Goal: Task Accomplishment & Management: Manage account settings

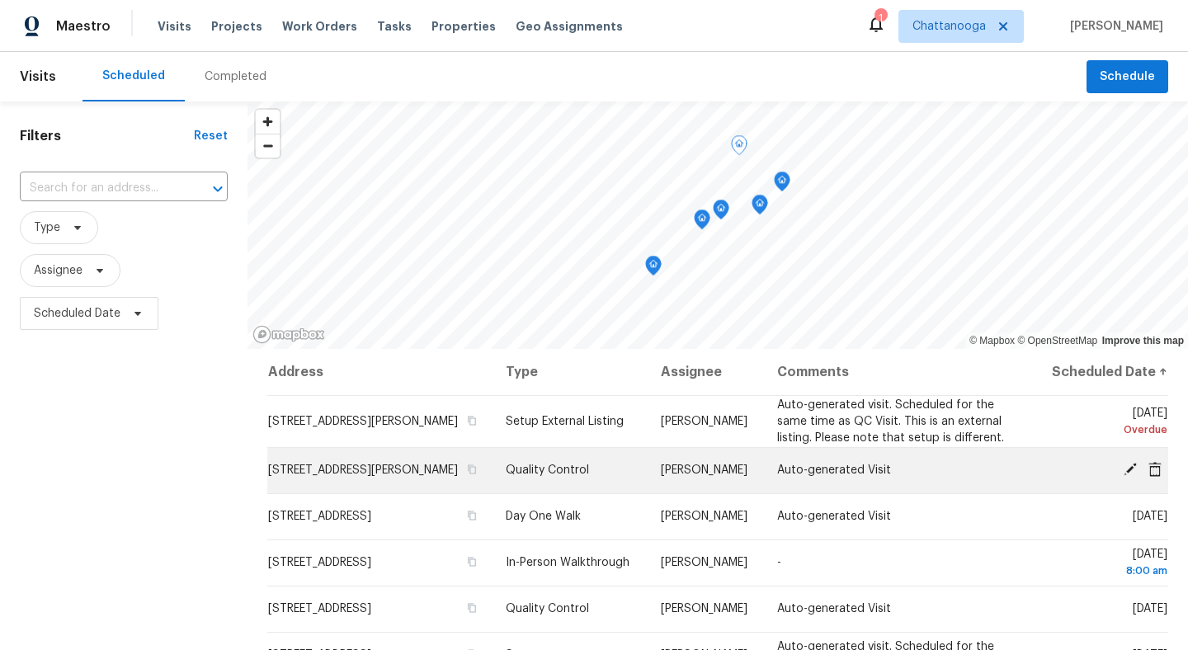
click at [394, 490] on td "[STREET_ADDRESS][PERSON_NAME]" at bounding box center [379, 470] width 225 height 46
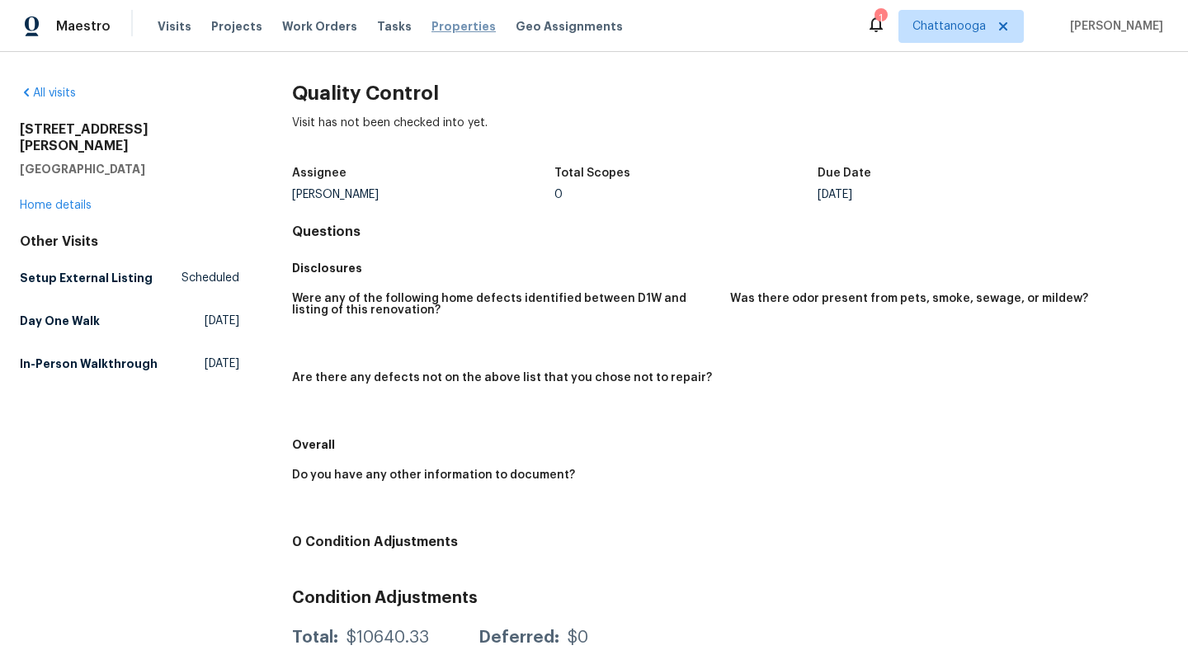
click at [460, 33] on span "Properties" at bounding box center [464, 26] width 64 height 17
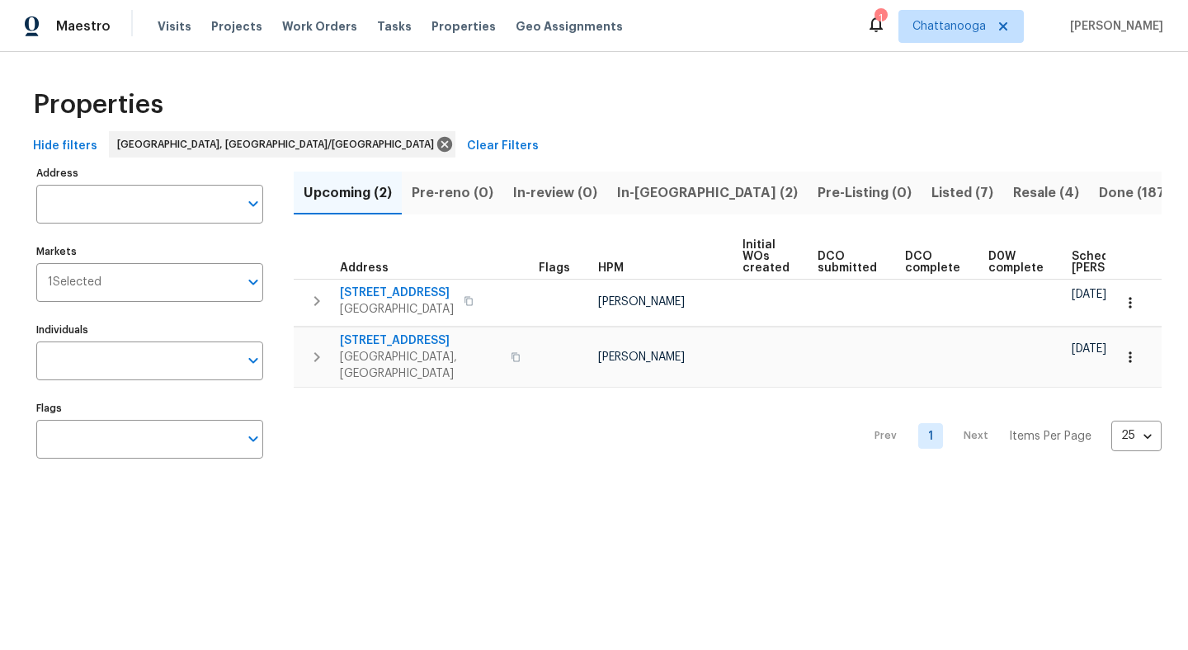
click at [663, 189] on span "In-reno (2)" at bounding box center [707, 193] width 181 height 23
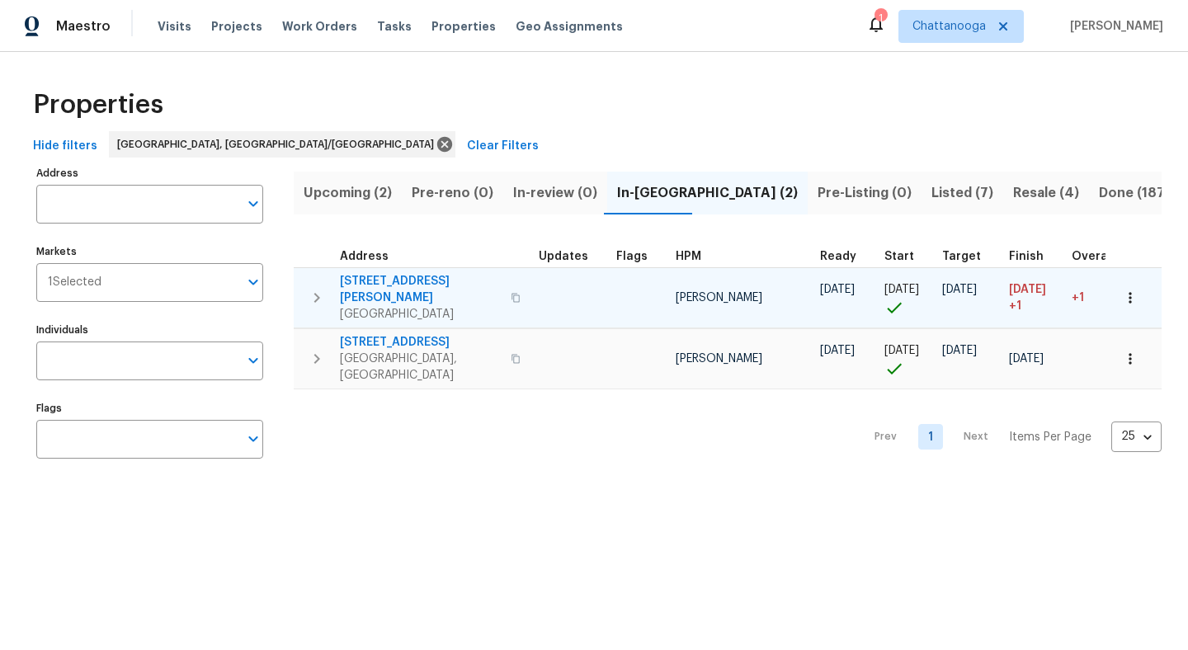
click at [418, 280] on span "4519 Peckinpaugh Dr" at bounding box center [420, 289] width 161 height 33
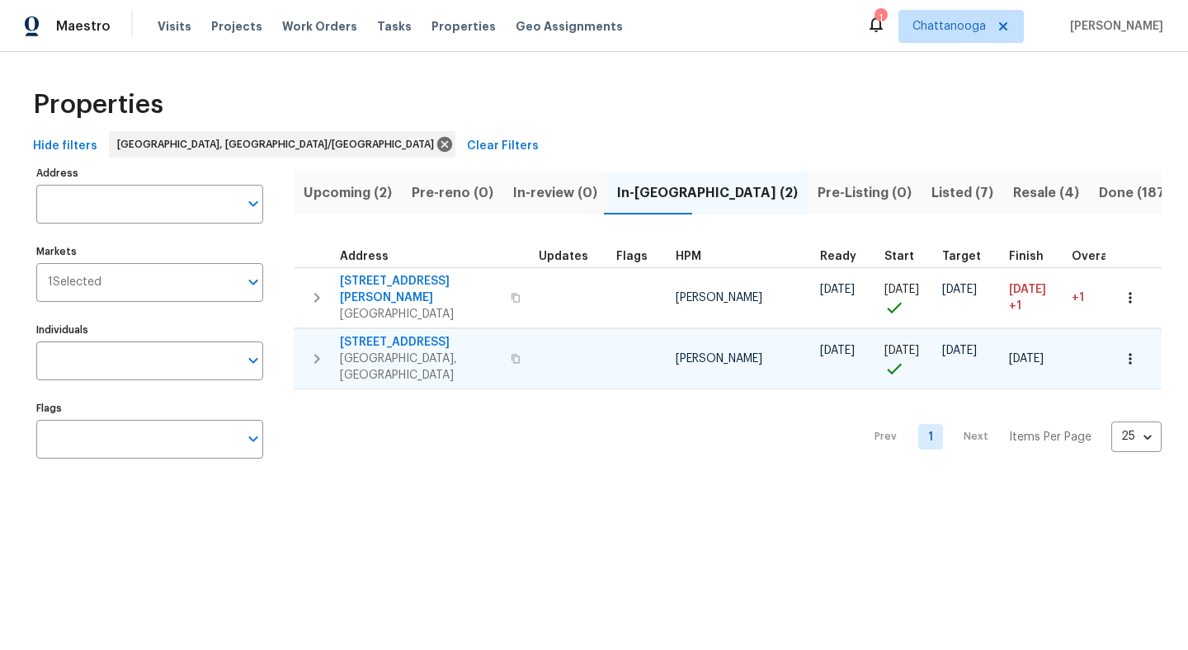
click at [418, 334] on span "8507 Maple Valley Dr" at bounding box center [420, 342] width 161 height 17
click at [167, 22] on span "Visits" at bounding box center [175, 26] width 34 height 17
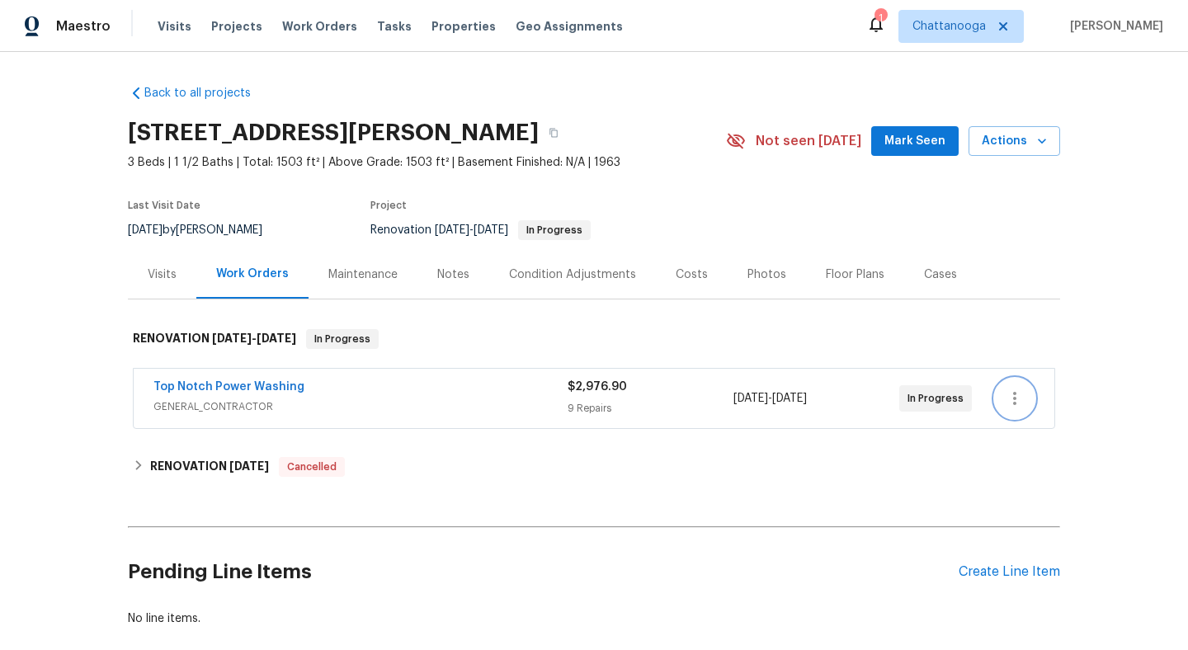
click at [1015, 398] on icon "button" at bounding box center [1014, 398] width 3 height 13
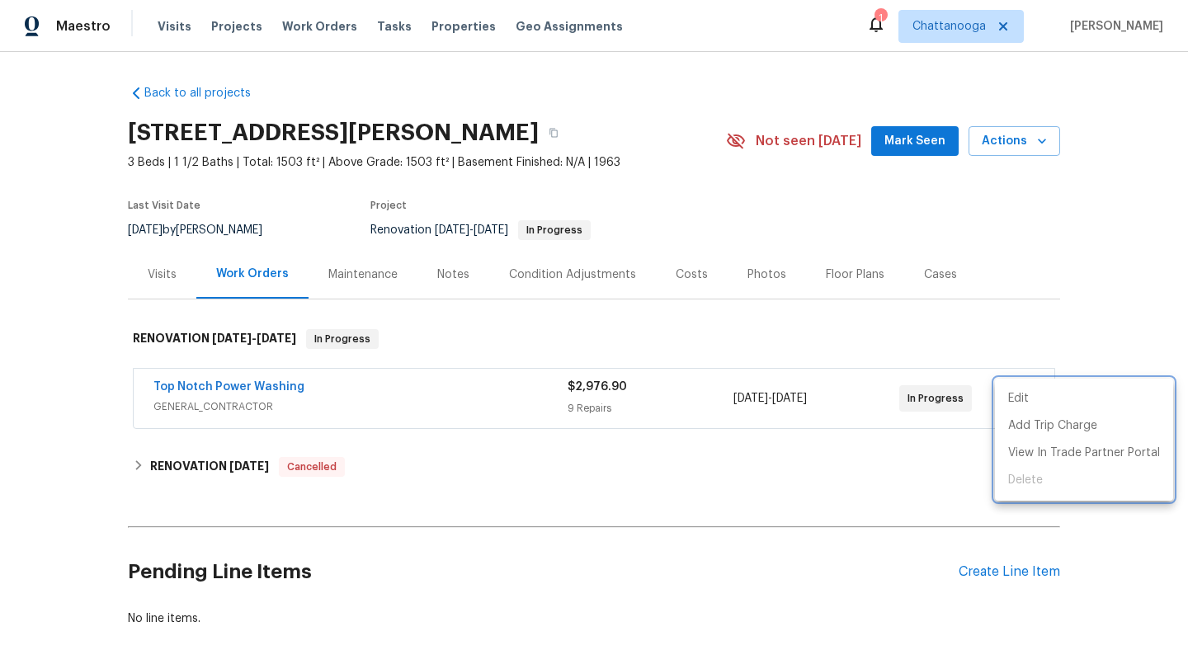
click at [1122, 293] on div at bounding box center [594, 325] width 1188 height 650
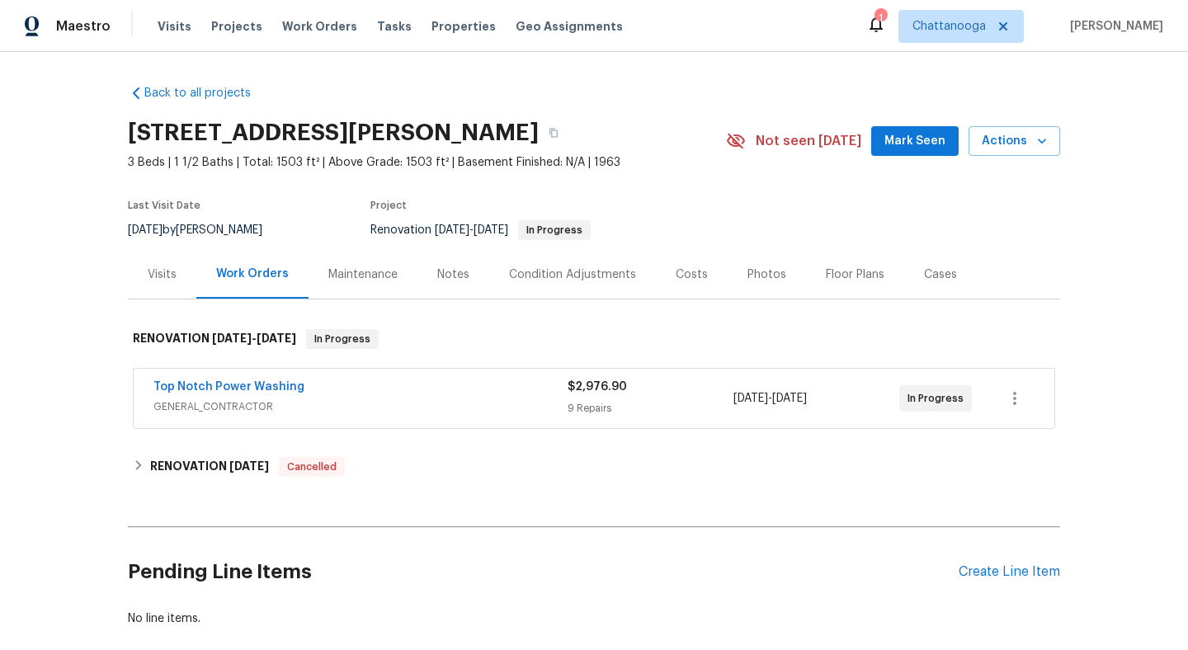
click at [460, 278] on div "Notes" at bounding box center [453, 275] width 32 height 17
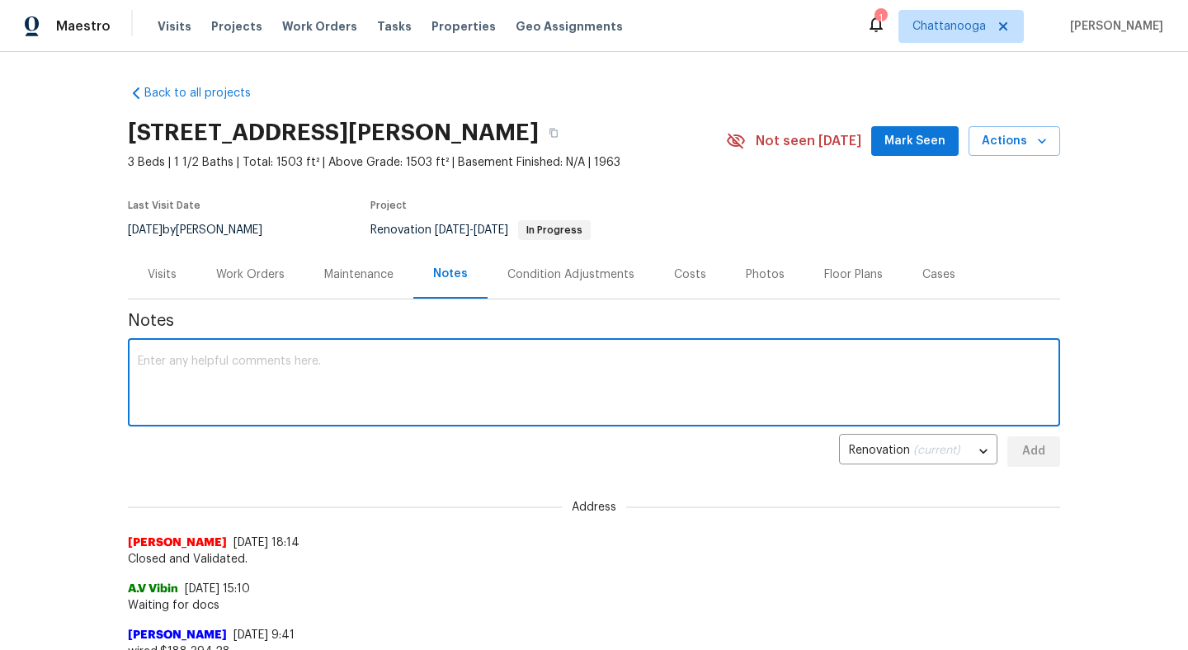
click at [422, 399] on textarea at bounding box center [594, 385] width 913 height 58
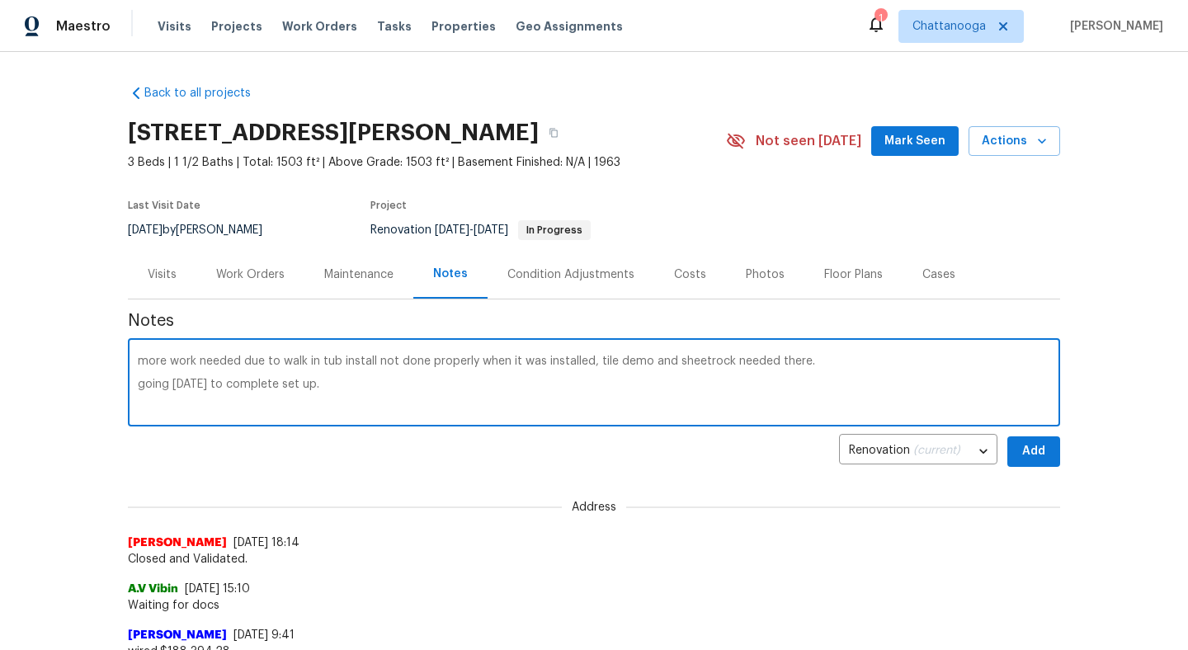
type textarea "more work needed due to walk in tub install not done properly when it was insta…"
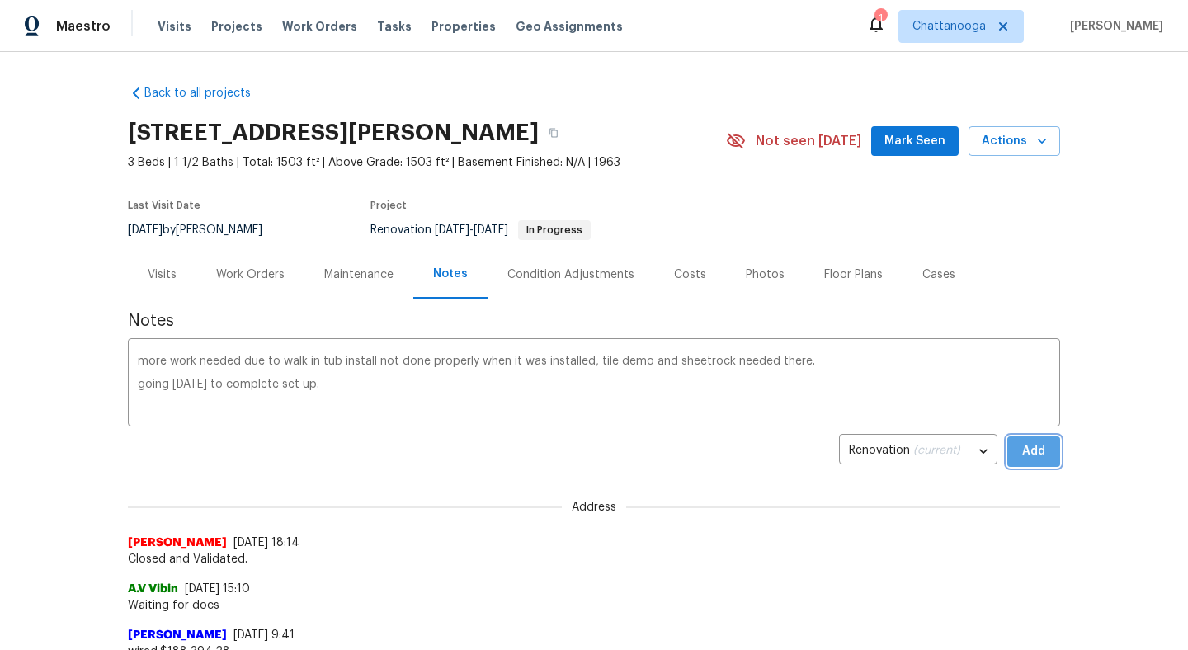
click at [1045, 448] on span "Add" at bounding box center [1034, 451] width 26 height 21
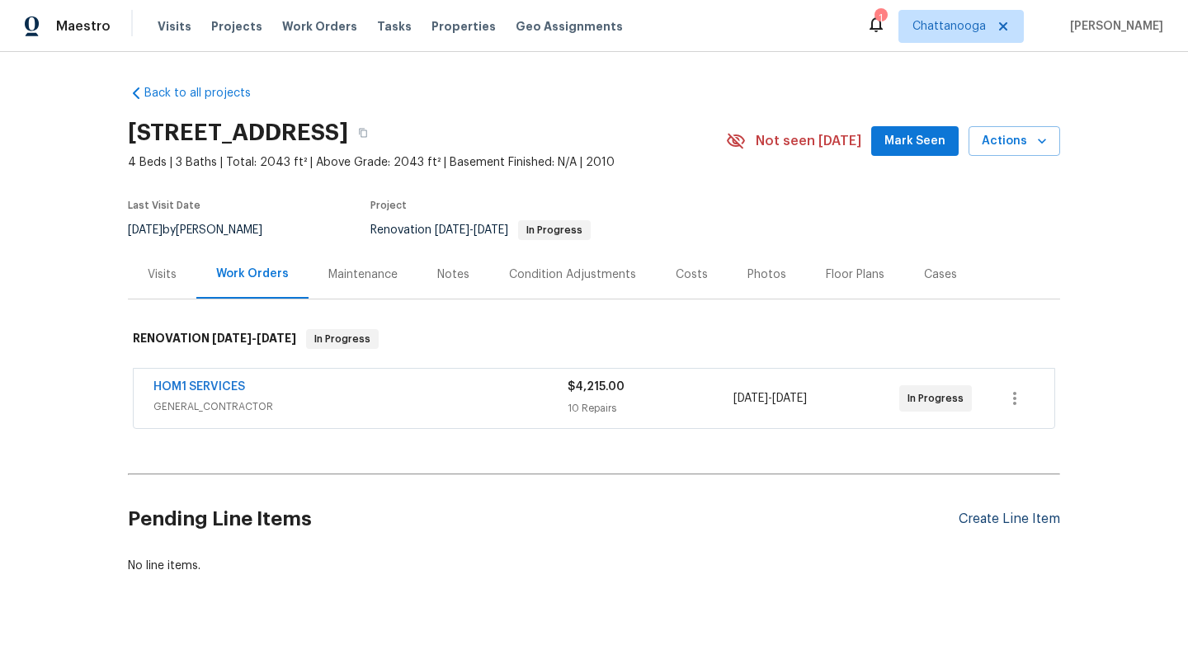
click at [1019, 521] on div "Create Line Item" at bounding box center [1009, 520] width 101 height 16
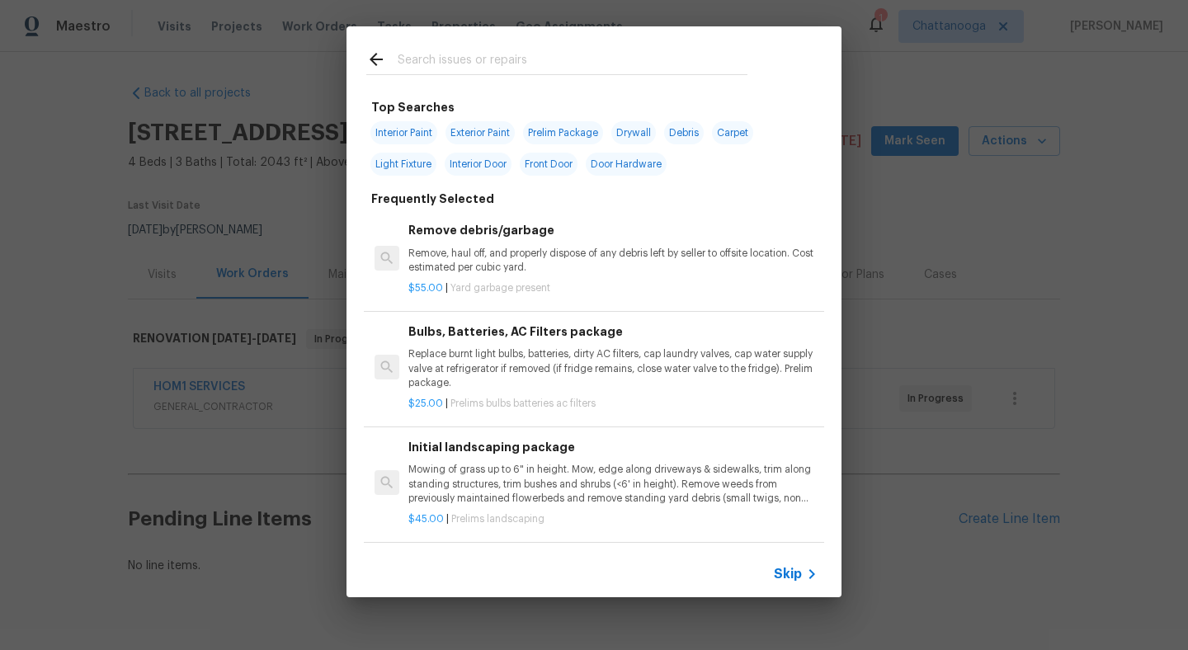
click at [479, 52] on input "text" at bounding box center [573, 62] width 350 height 25
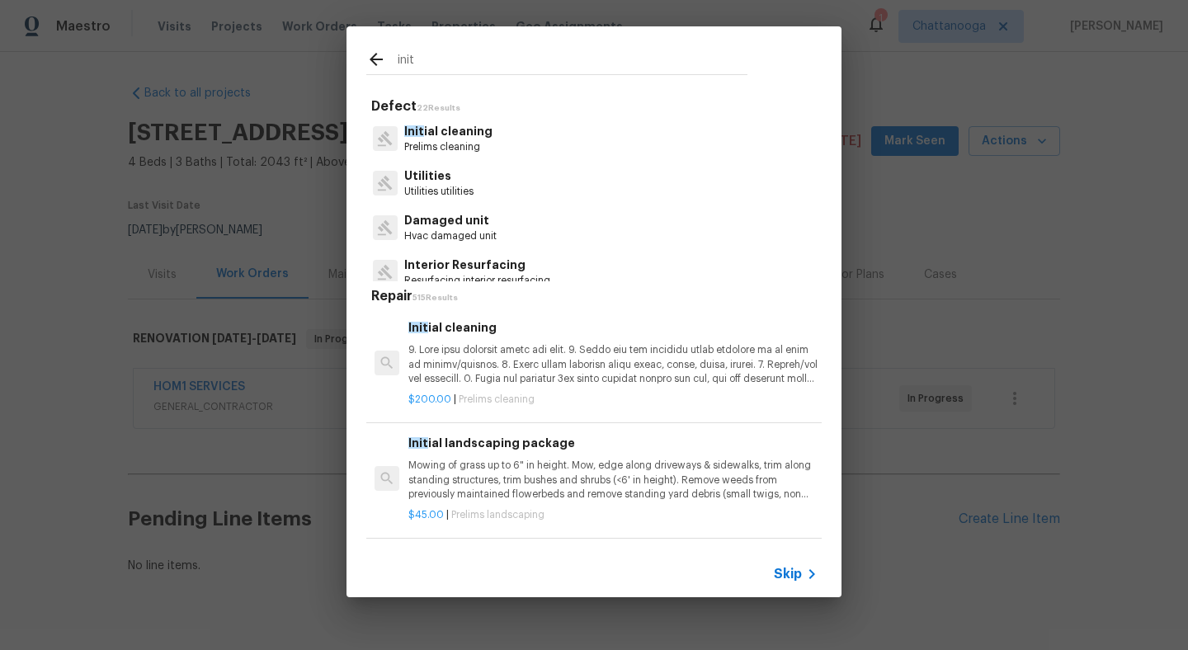
type input "init"
click at [524, 148] on div "Init ial cleaning Prelims cleaning" at bounding box center [593, 138] width 455 height 45
click at [464, 130] on p "Init ial cleaning" at bounding box center [448, 131] width 88 height 17
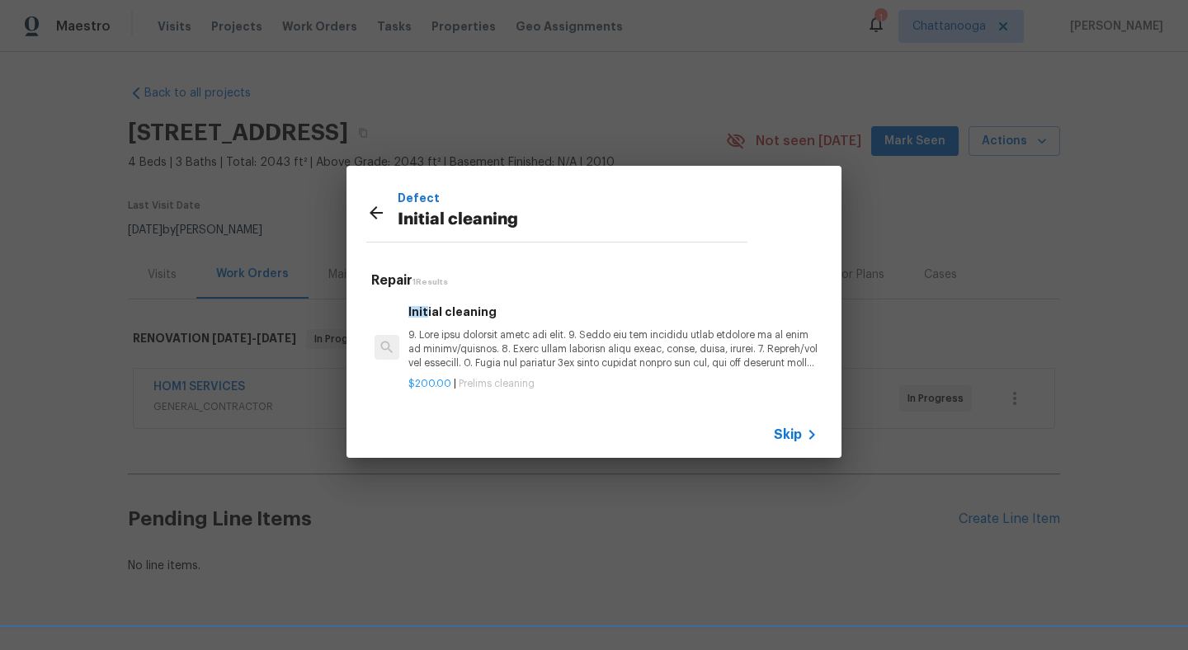
click at [507, 347] on p at bounding box center [612, 349] width 409 height 42
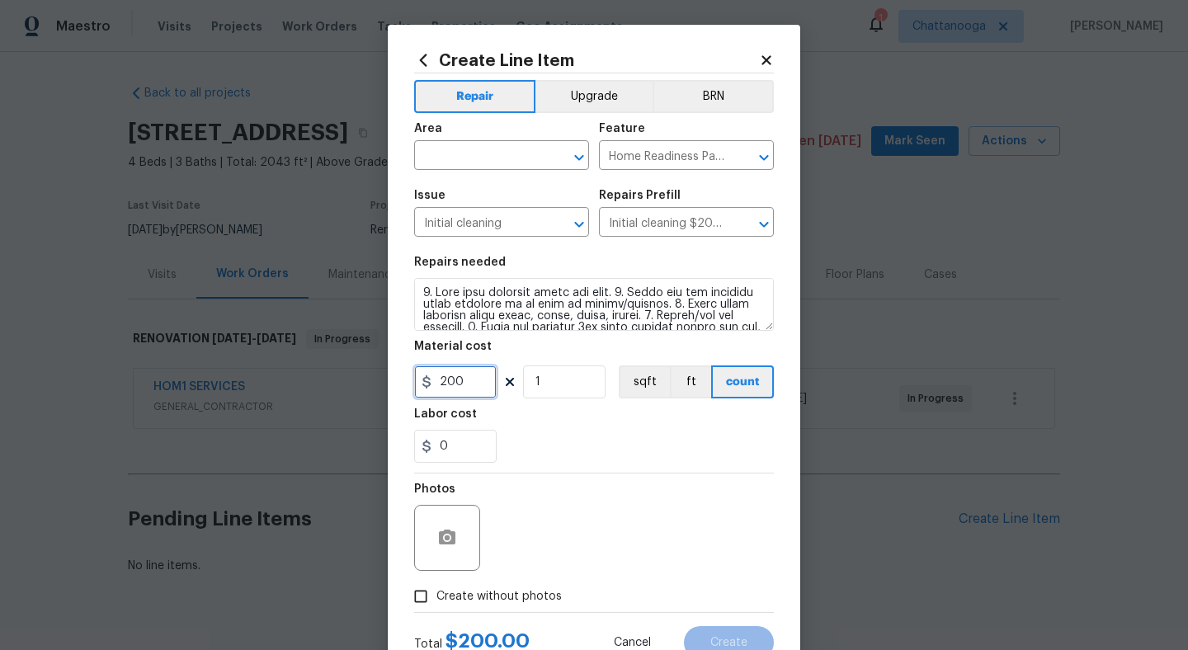
click at [474, 376] on input "200" at bounding box center [455, 382] width 83 height 33
type input "250"
click at [480, 153] on input "text" at bounding box center [478, 157] width 129 height 26
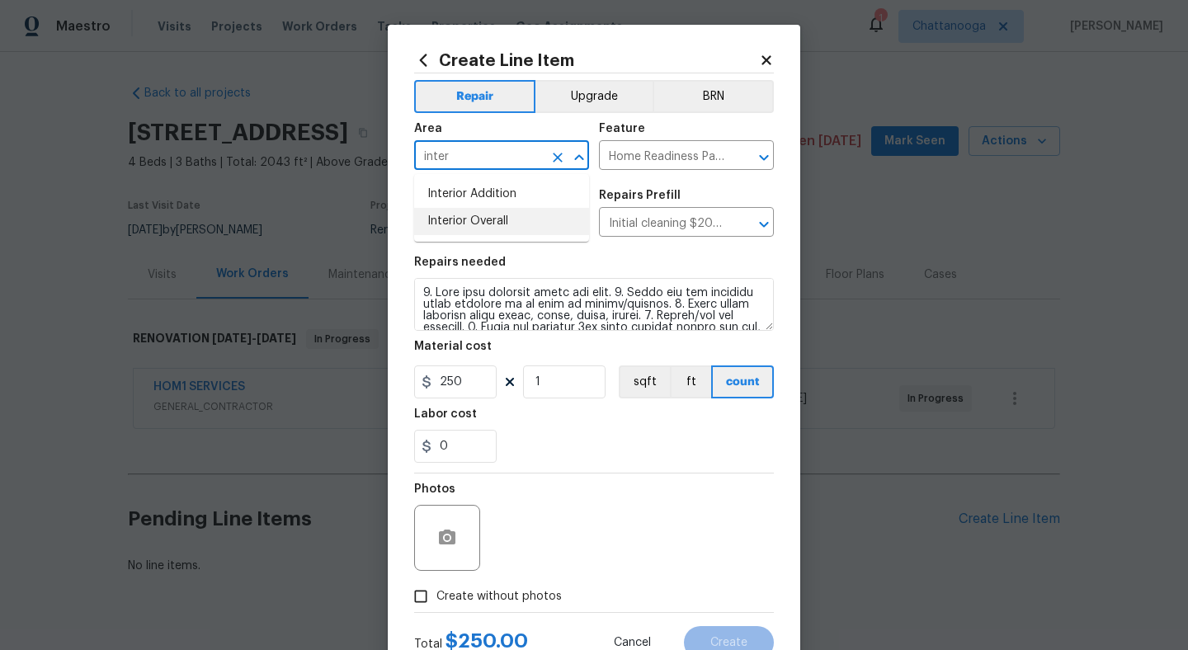
click at [490, 214] on li "Interior Overall" at bounding box center [501, 221] width 175 height 27
type input "Interior Overall"
click at [536, 588] on span "Create without photos" at bounding box center [499, 596] width 125 height 17
click at [437, 588] on input "Create without photos" at bounding box center [420, 596] width 31 height 31
checkbox input "true"
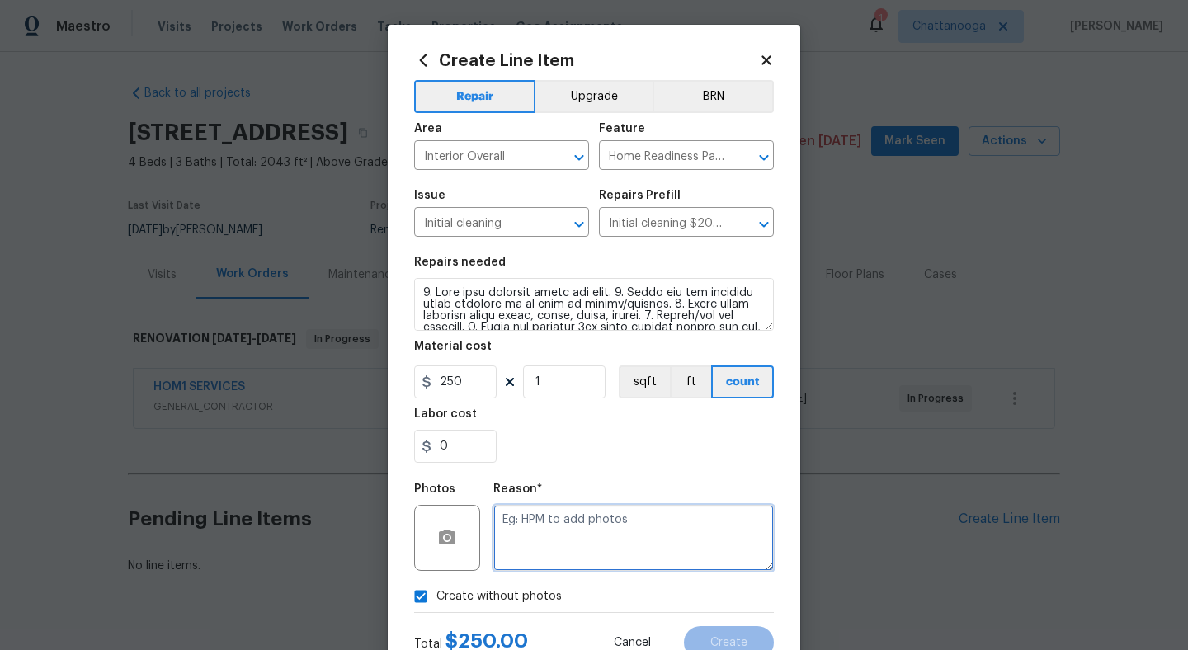
click at [568, 555] on textarea at bounding box center [633, 538] width 281 height 66
type textarea "."
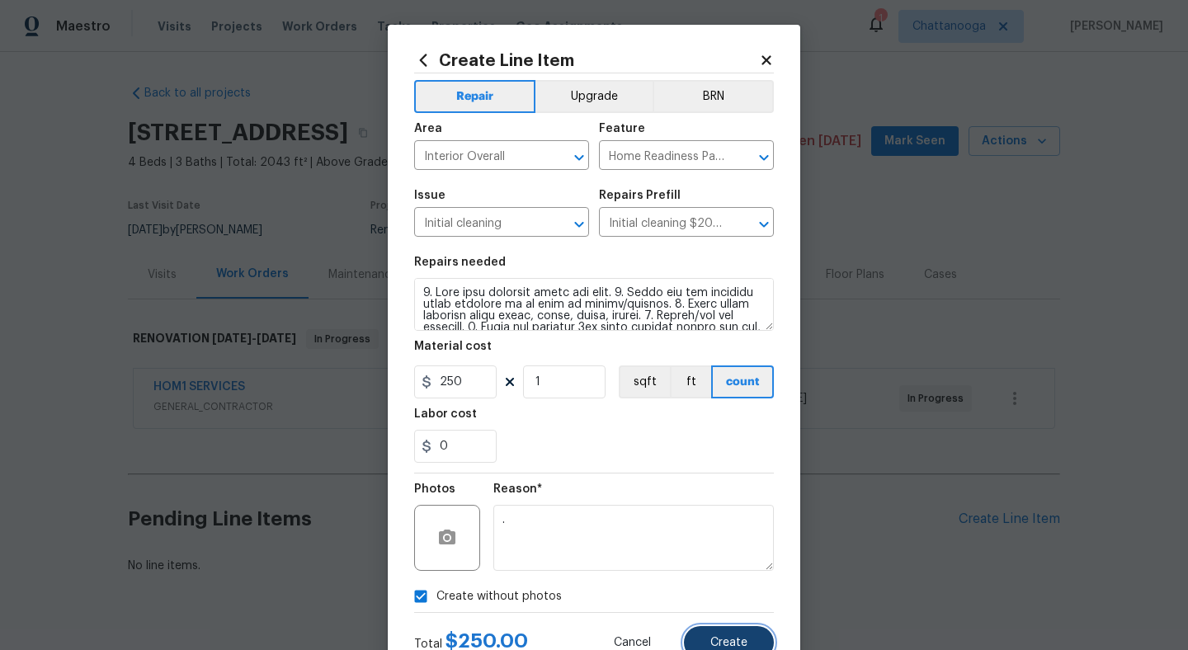
click at [734, 636] on button "Create" at bounding box center [729, 642] width 90 height 33
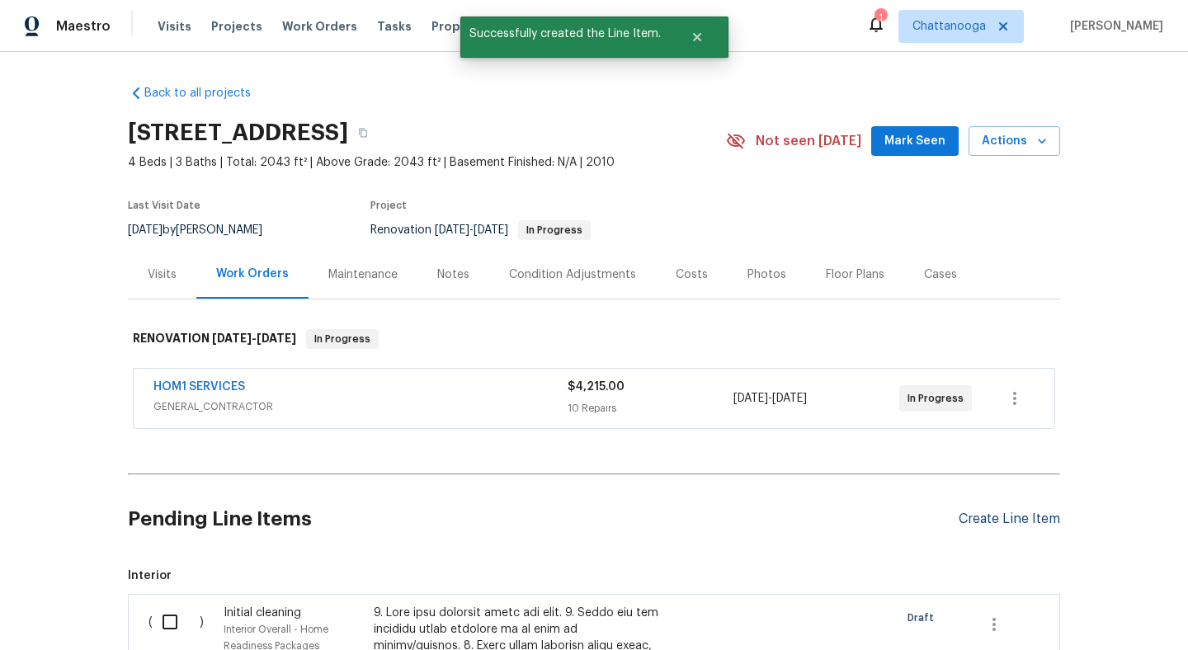
click at [1031, 518] on div "Create Line Item" at bounding box center [1009, 520] width 101 height 16
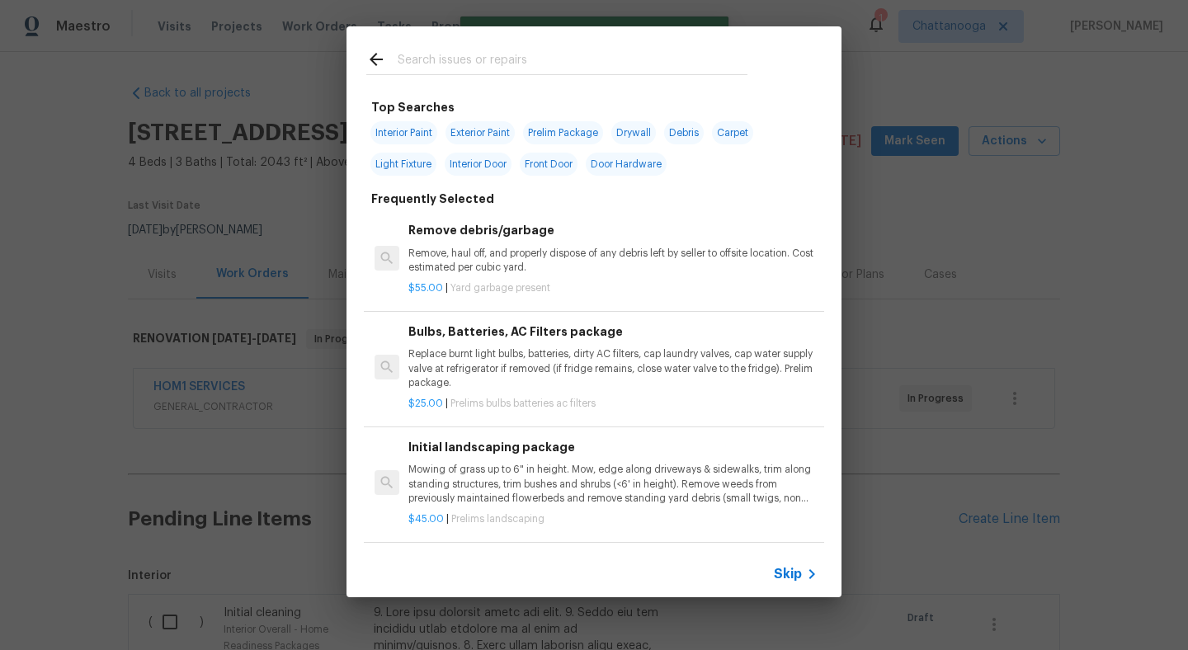
click at [458, 64] on input "text" at bounding box center [573, 62] width 350 height 25
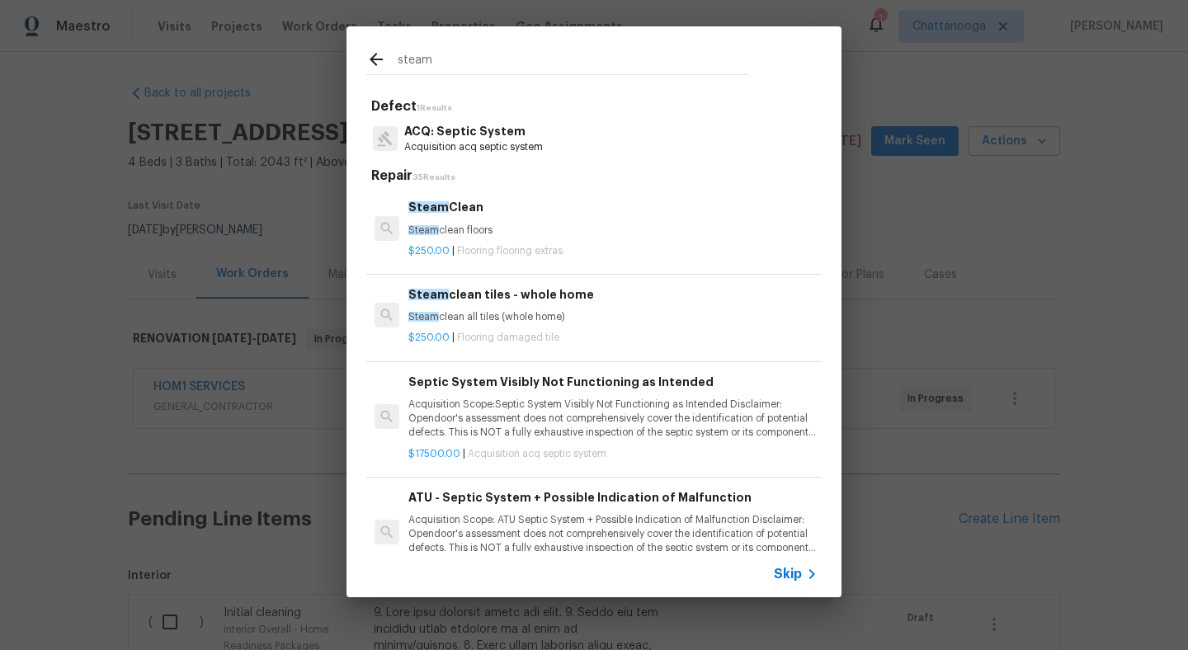
type input "steam"
click at [479, 225] on p "Steam clean floors" at bounding box center [612, 231] width 409 height 14
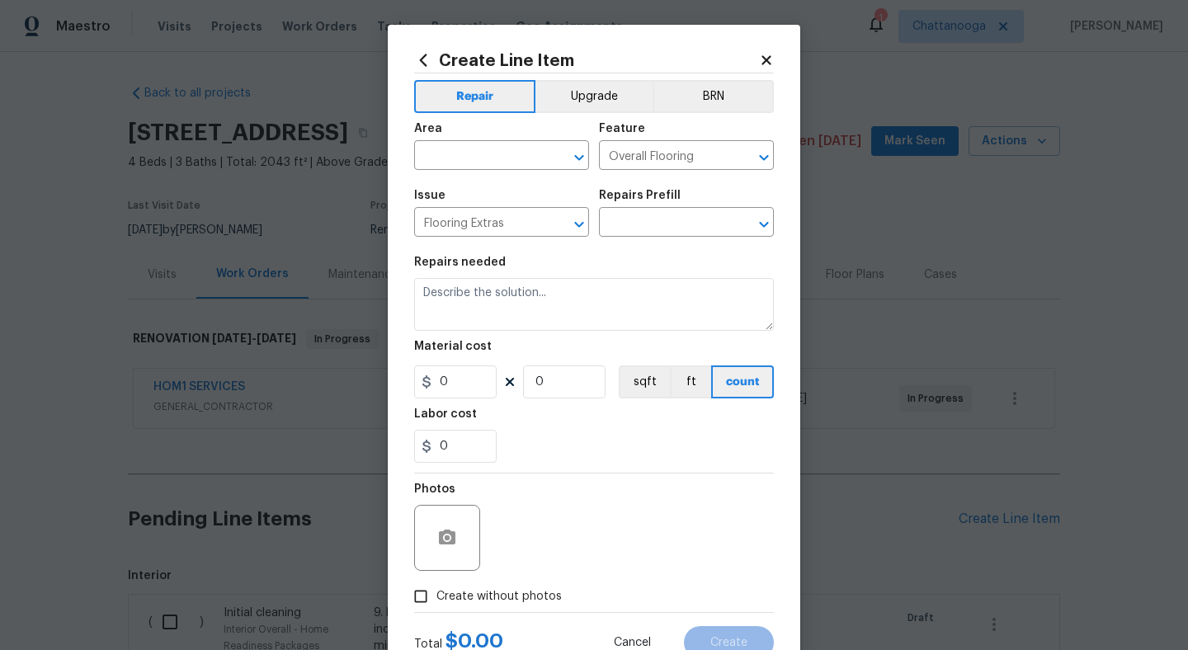
type input "Steam Clean $250.00"
type textarea "Steam clean floors"
type input "250"
type input "1"
click at [469, 377] on input "250" at bounding box center [455, 382] width 83 height 33
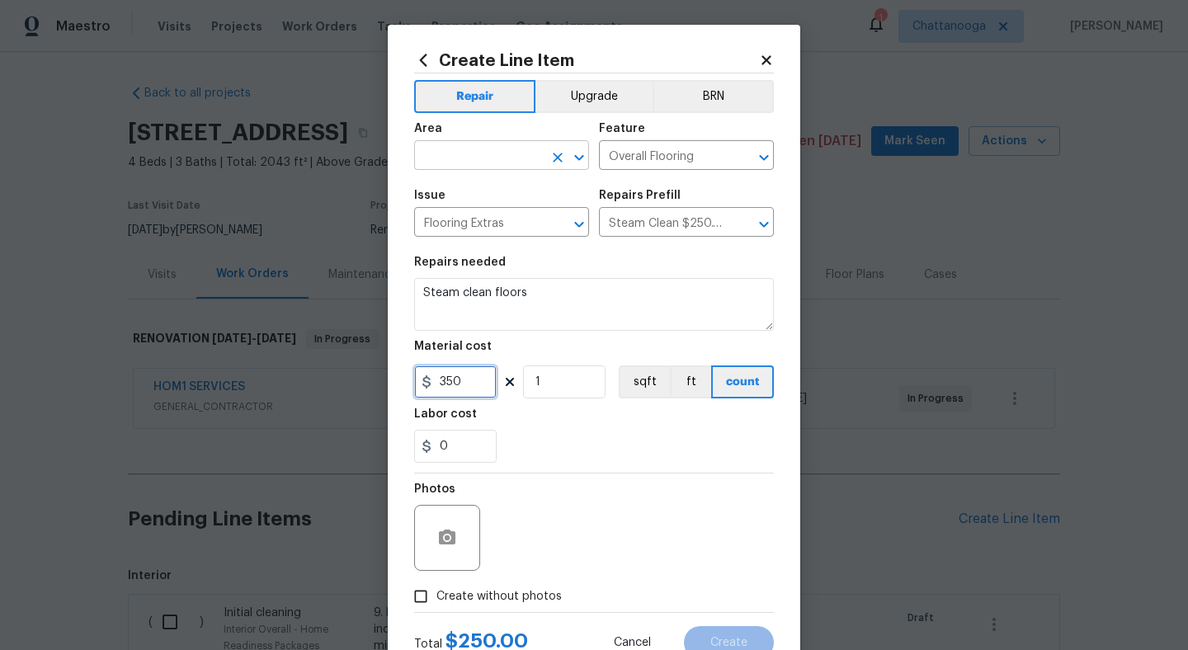
type input "350"
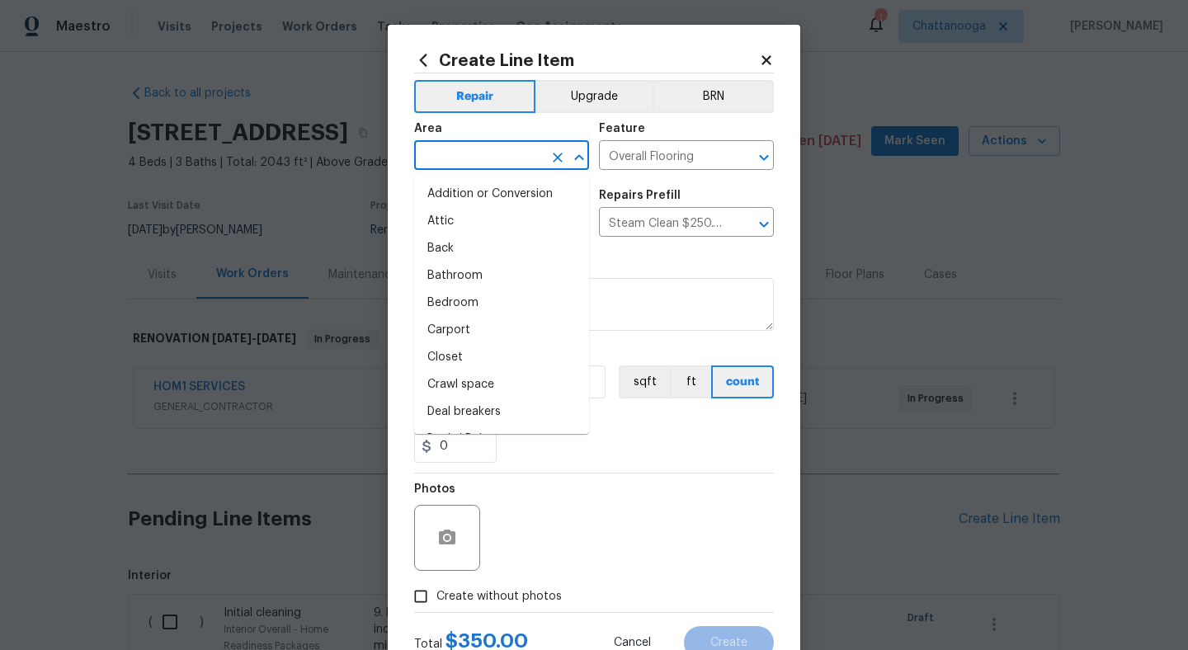
click at [470, 157] on input "text" at bounding box center [478, 157] width 129 height 26
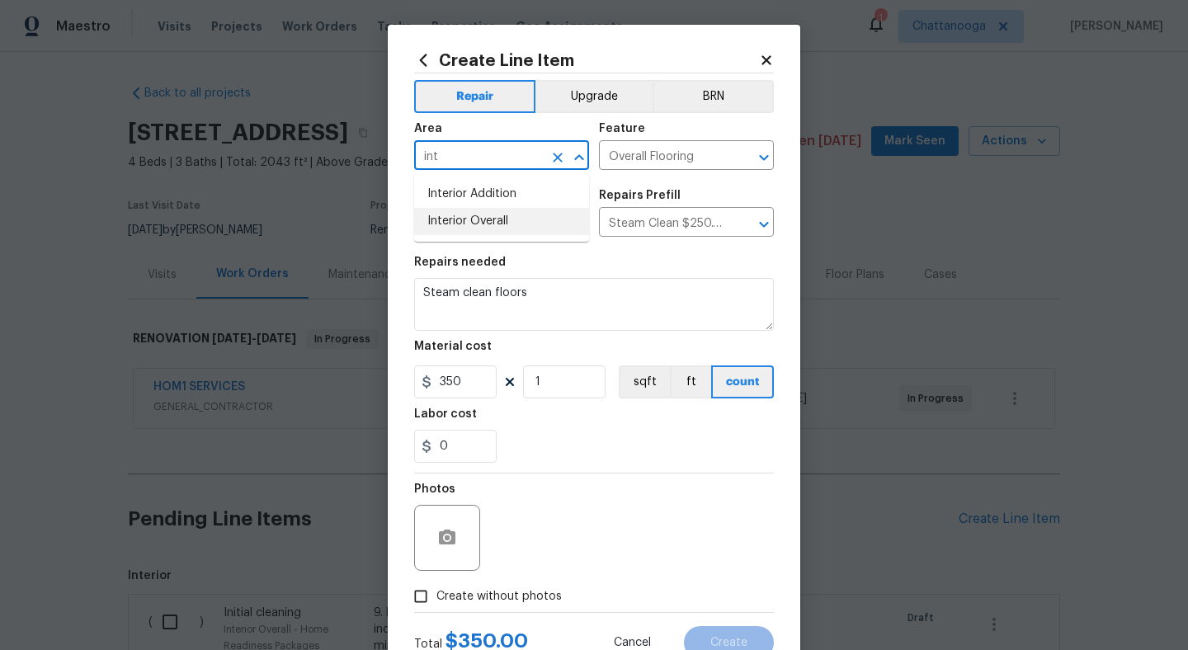
click at [492, 229] on li "Interior Overall" at bounding box center [501, 221] width 175 height 27
type input "Interior Overall"
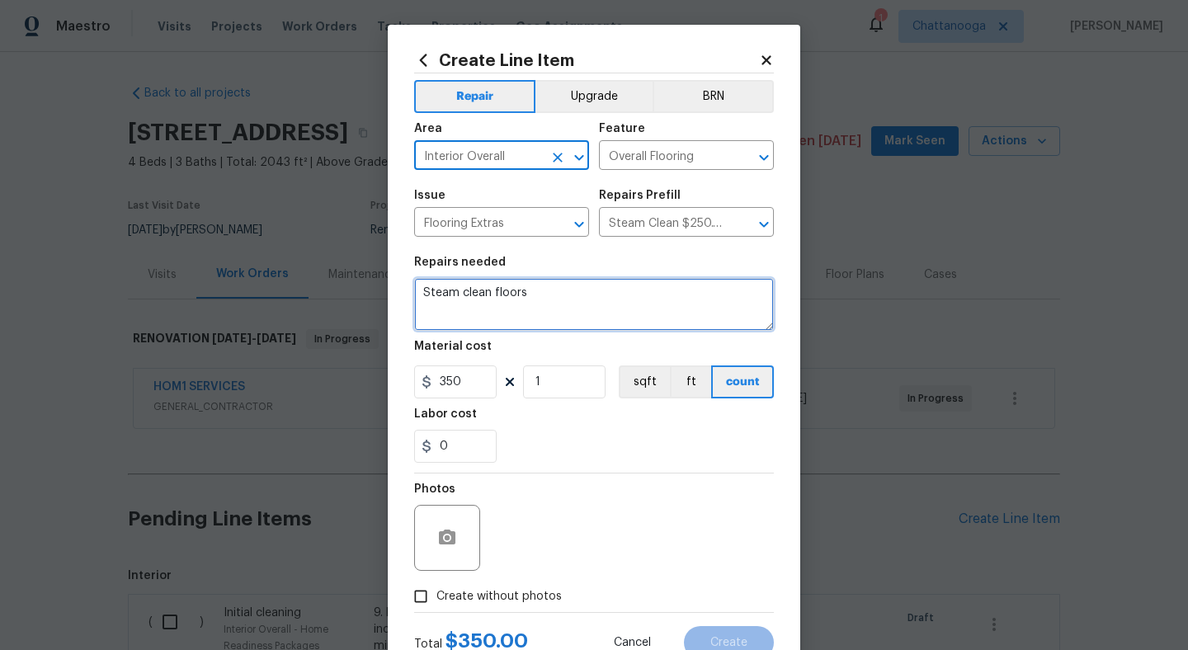
click at [569, 314] on textarea "Steam clean floors" at bounding box center [594, 304] width 360 height 53
click at [486, 290] on textarea "Steam clean floors" at bounding box center [594, 304] width 360 height 53
click at [491, 293] on textarea "Steam clean floors" at bounding box center [594, 304] width 360 height 53
type textarea "Steam clean all carpet floors"
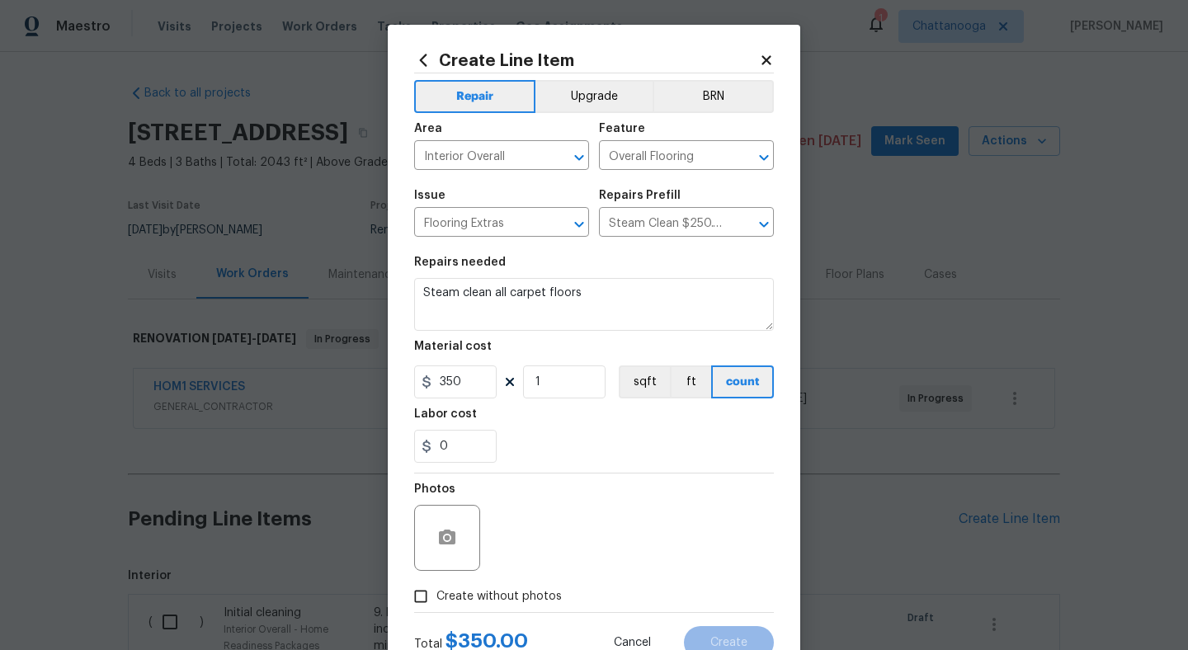
click at [446, 616] on div "Total $ 350.00 Cancel Create" at bounding box center [594, 636] width 360 height 46
click at [461, 595] on span "Create without photos" at bounding box center [499, 596] width 125 height 17
click at [437, 595] on input "Create without photos" at bounding box center [420, 596] width 31 height 31
checkbox input "true"
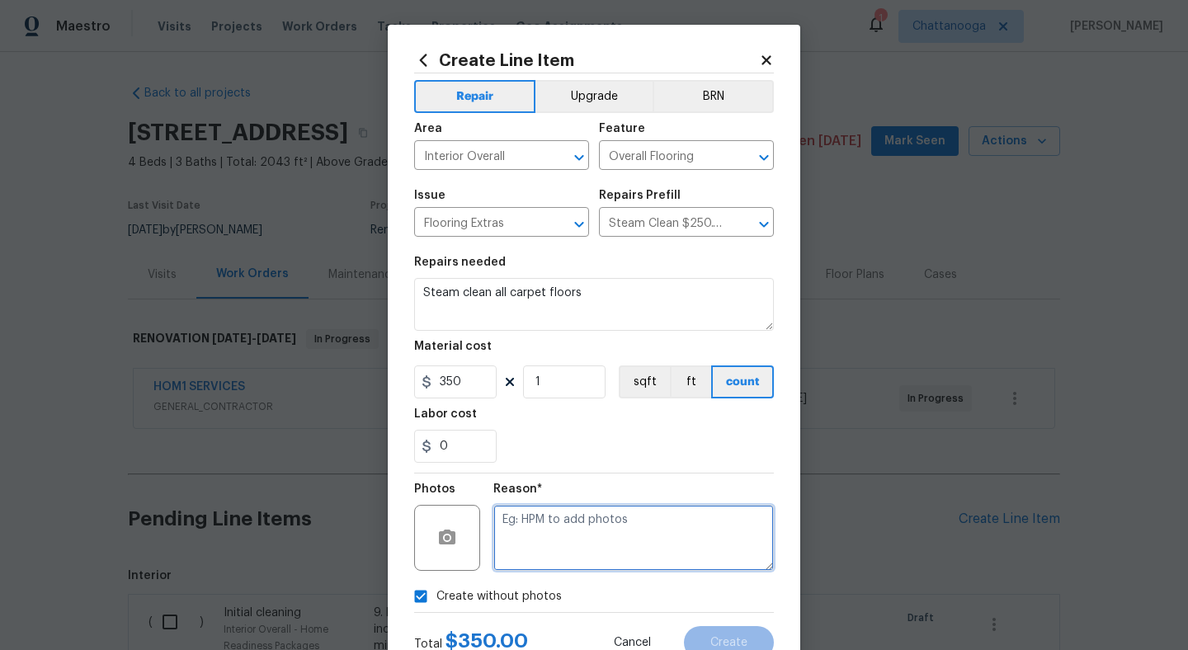
click at [528, 547] on textarea at bounding box center [633, 538] width 281 height 66
type textarea "."
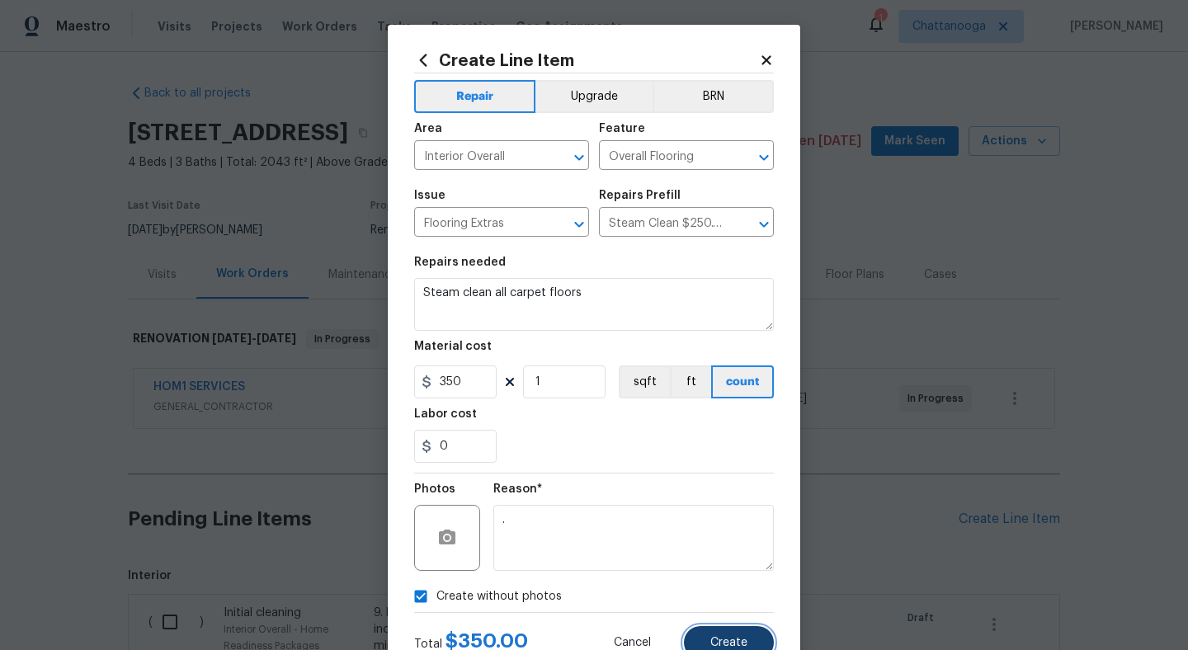
click at [732, 635] on button "Create" at bounding box center [729, 642] width 90 height 33
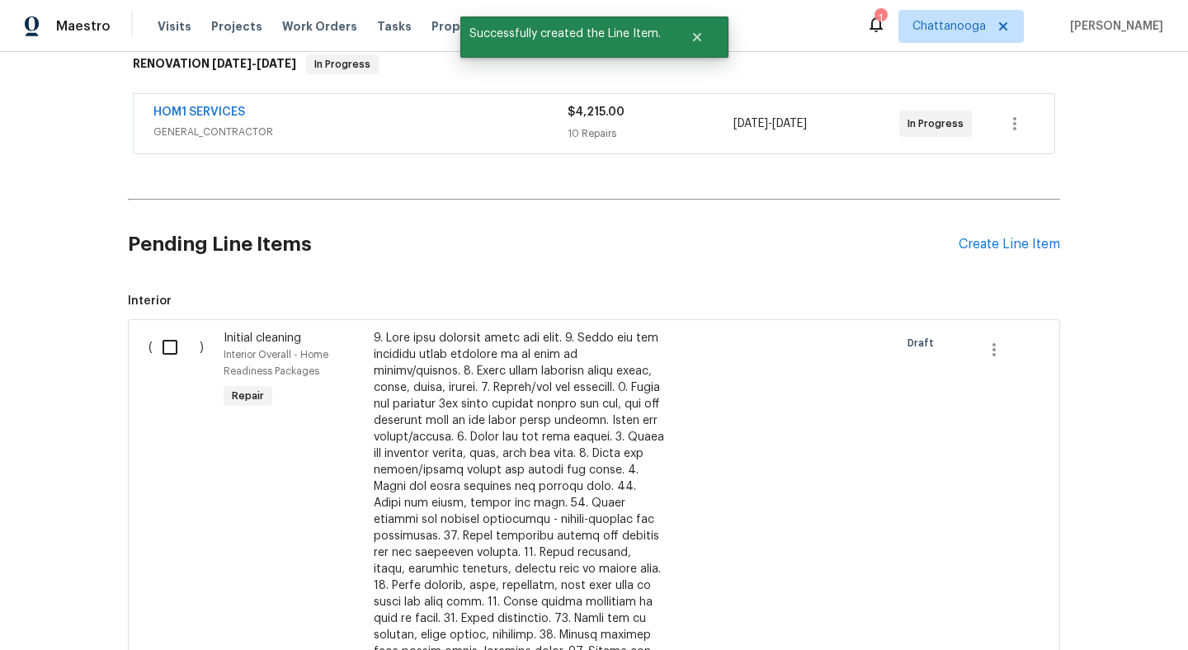
scroll to position [298, 0]
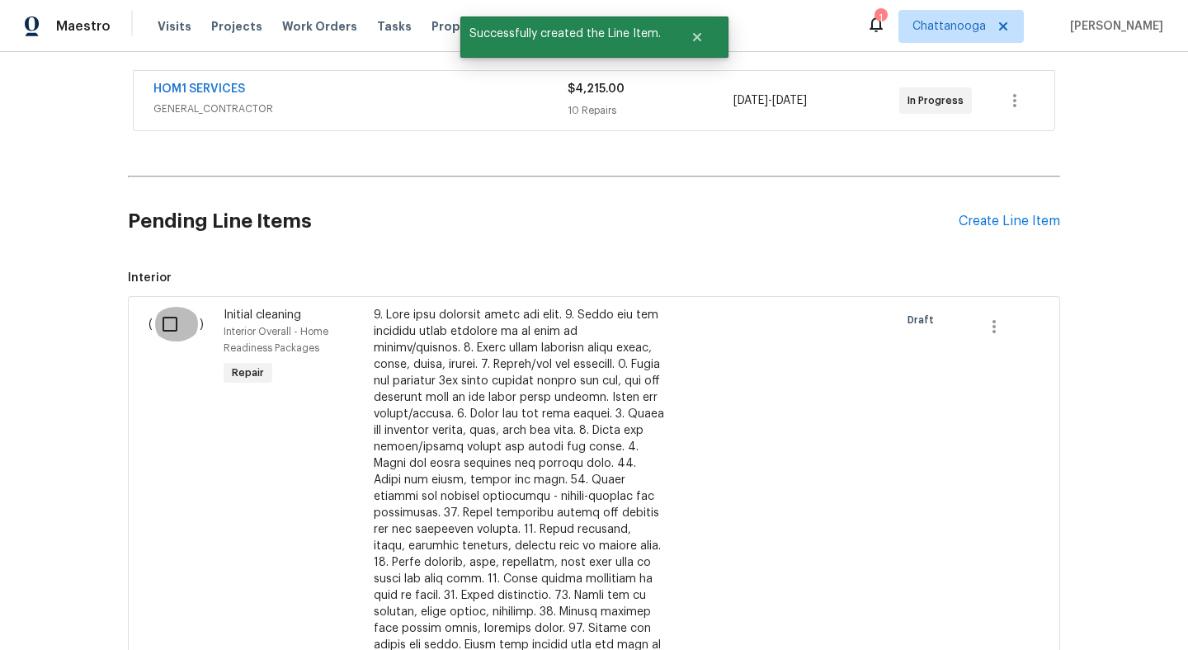
click at [168, 324] on input "checkbox" at bounding box center [176, 324] width 47 height 35
checkbox input "true"
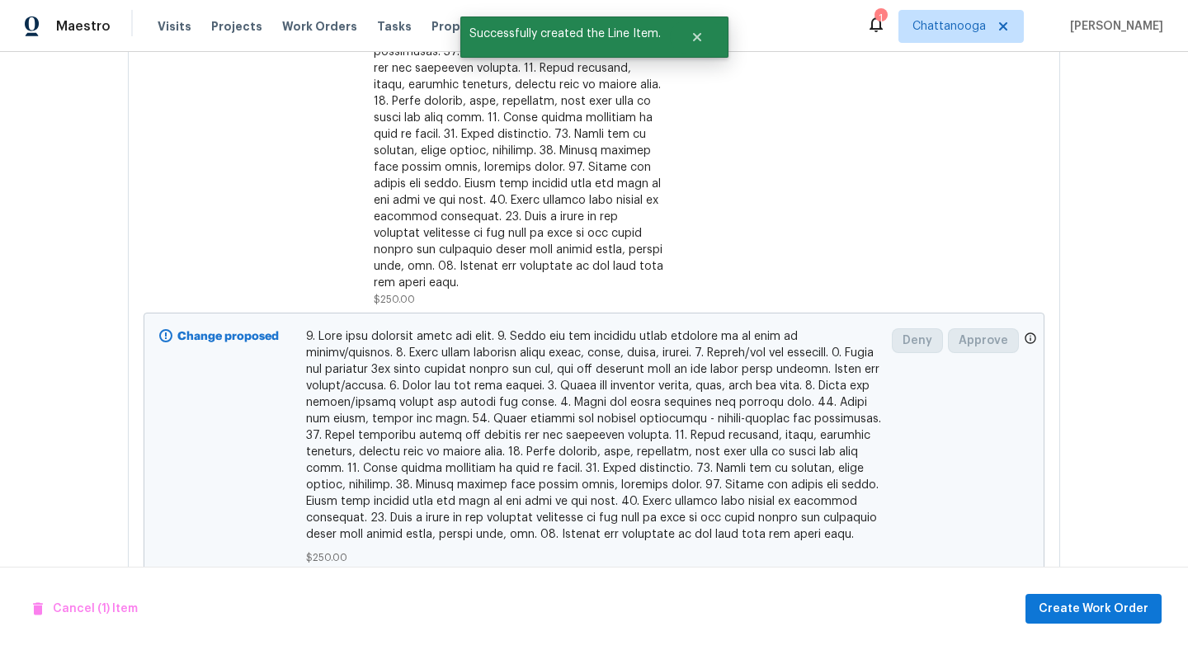
scroll to position [987, 0]
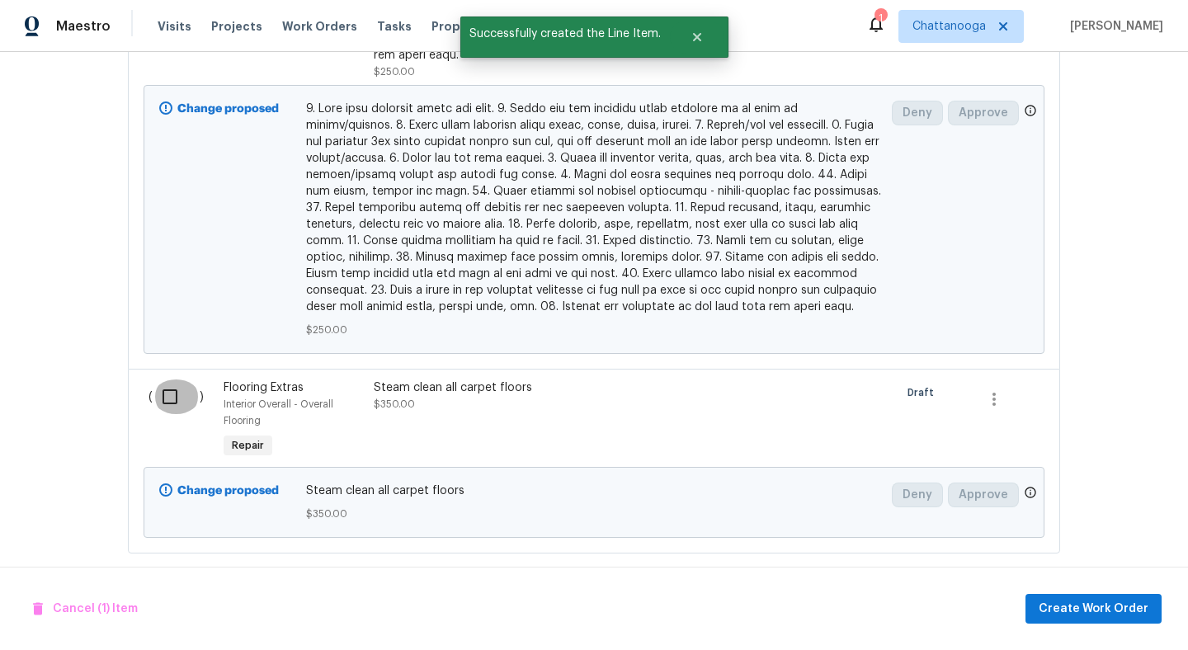
click at [170, 388] on input "checkbox" at bounding box center [176, 397] width 47 height 35
checkbox input "true"
click at [1085, 609] on span "Create Work Order" at bounding box center [1094, 609] width 110 height 21
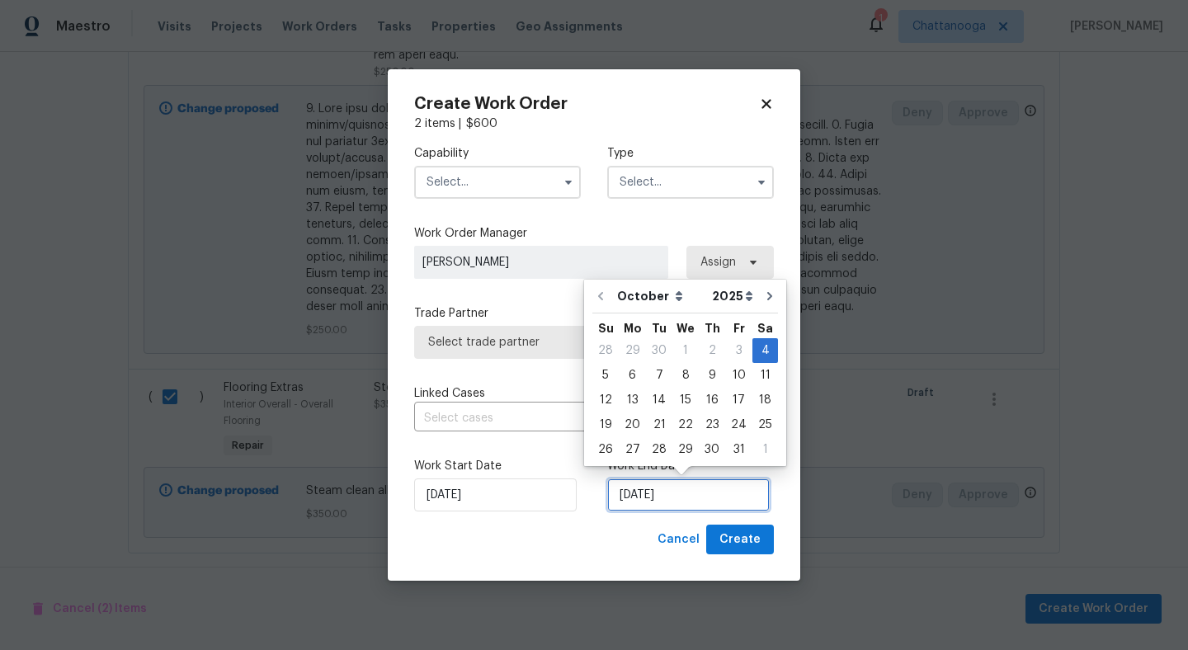
click at [690, 496] on input "10/4/2025" at bounding box center [688, 495] width 163 height 33
click at [691, 382] on div "8" at bounding box center [685, 375] width 26 height 23
type input "10/8/2025"
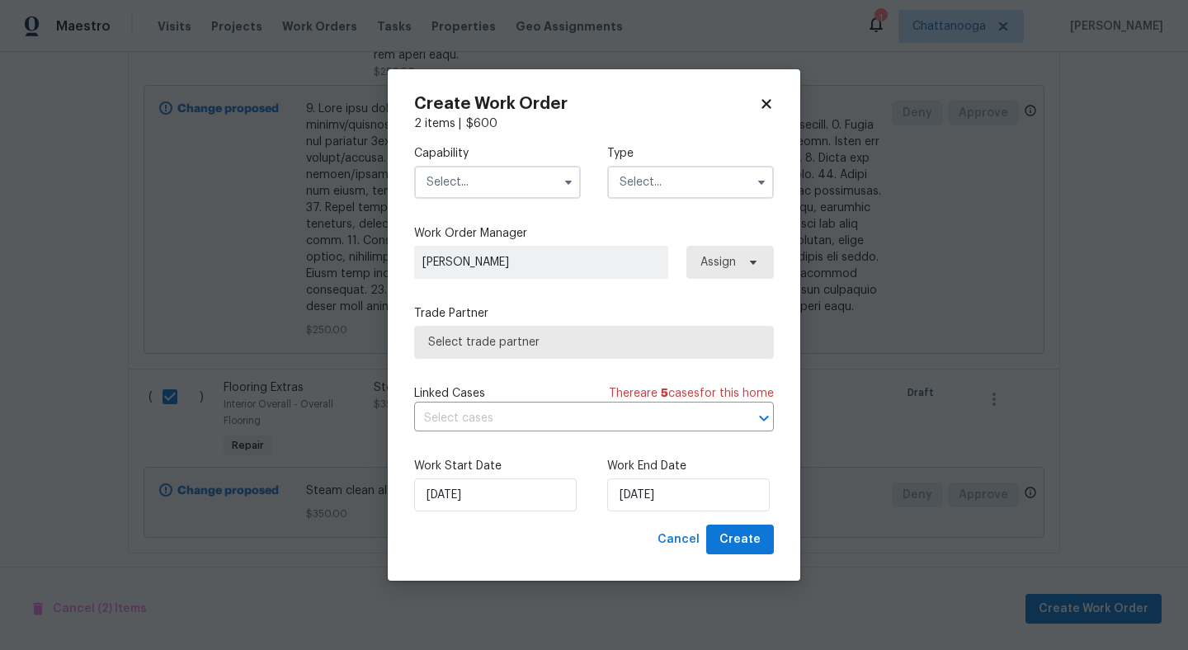
click at [521, 179] on input "text" at bounding box center [497, 182] width 167 height 33
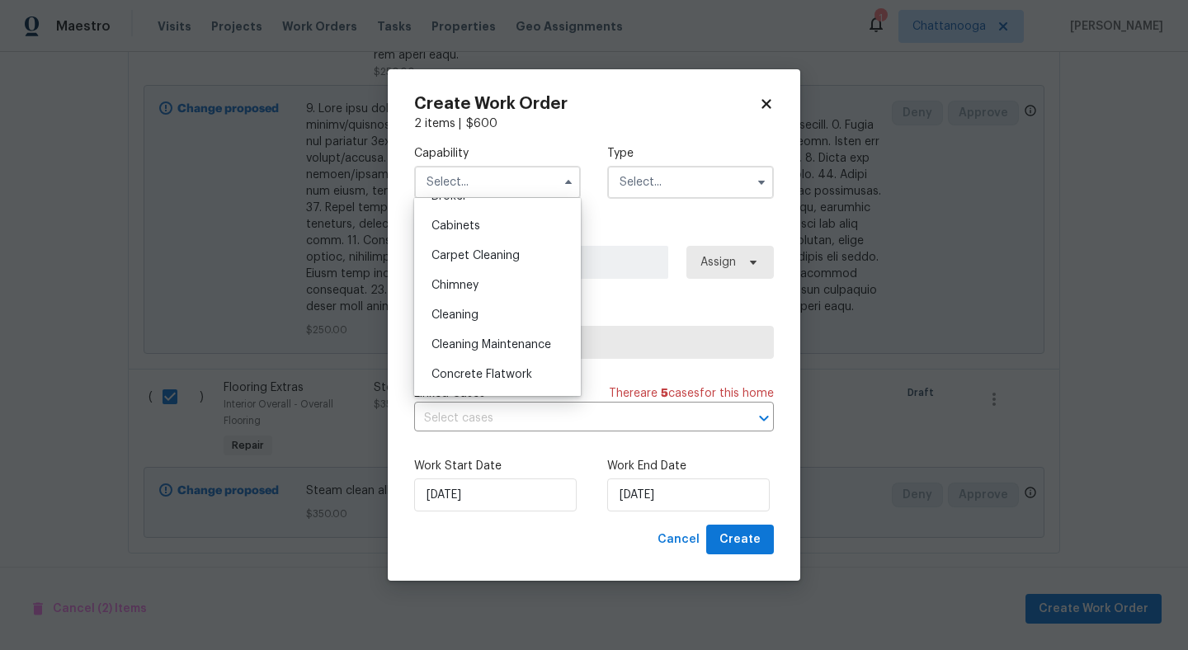
scroll to position [144, 0]
click at [488, 312] on div "Cleaning" at bounding box center [497, 311] width 158 height 30
type input "Cleaning"
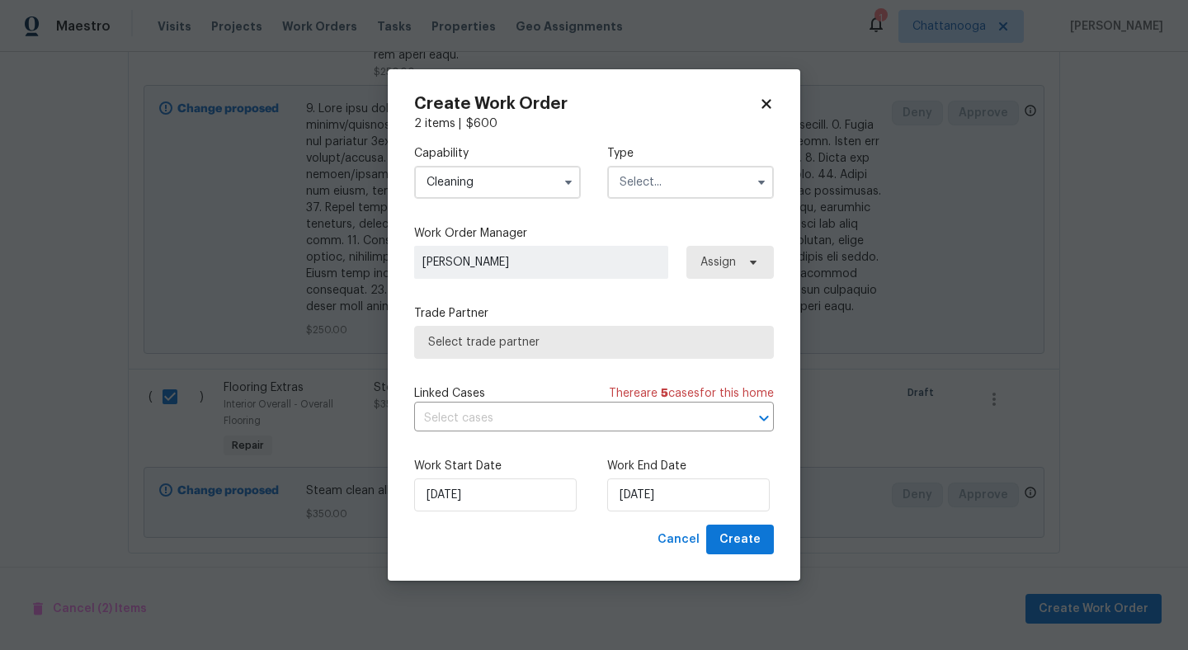
click at [691, 181] on input "text" at bounding box center [690, 182] width 167 height 33
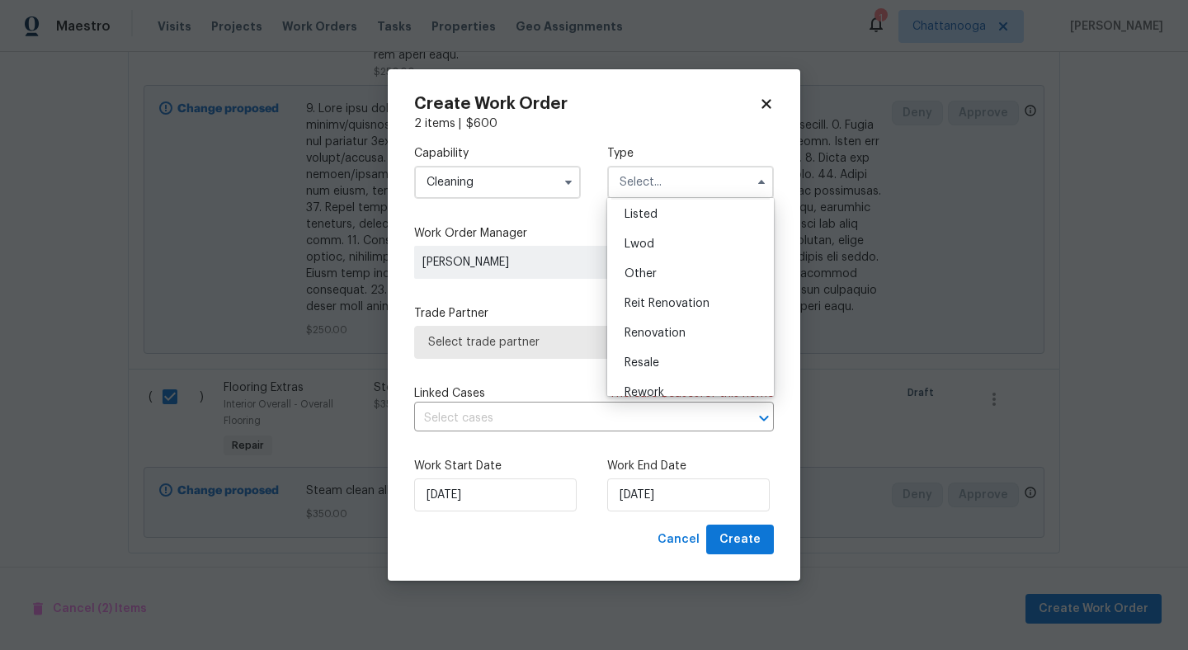
scroll to position [196, 0]
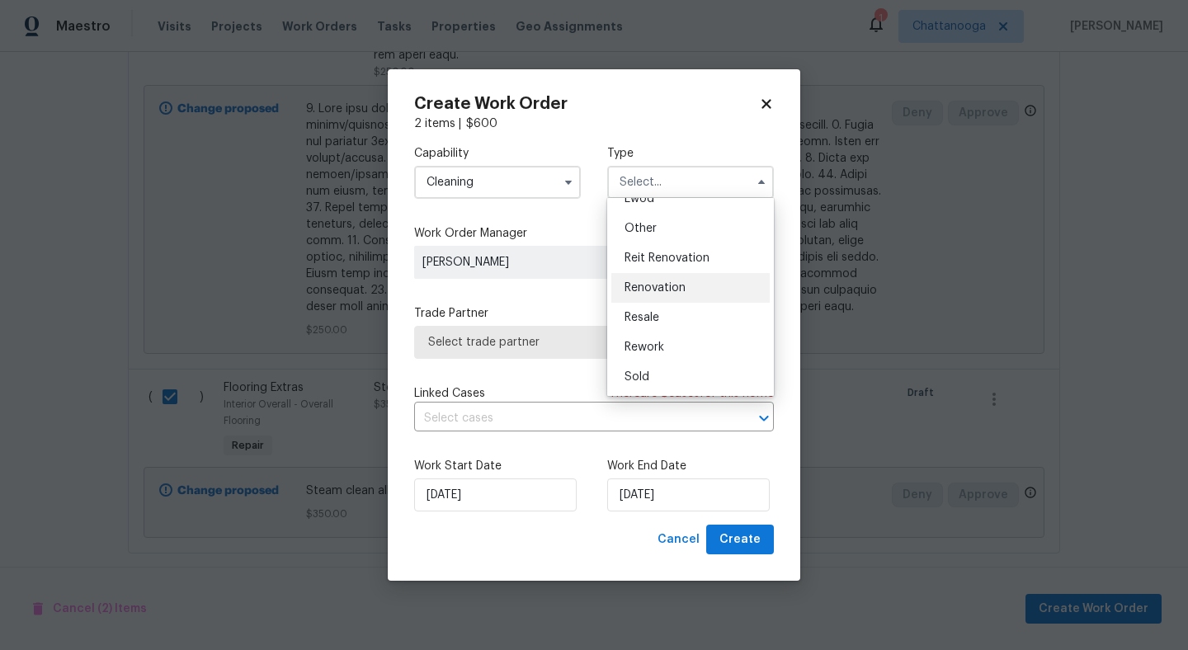
click at [695, 281] on div "Renovation" at bounding box center [690, 288] width 158 height 30
type input "Renovation"
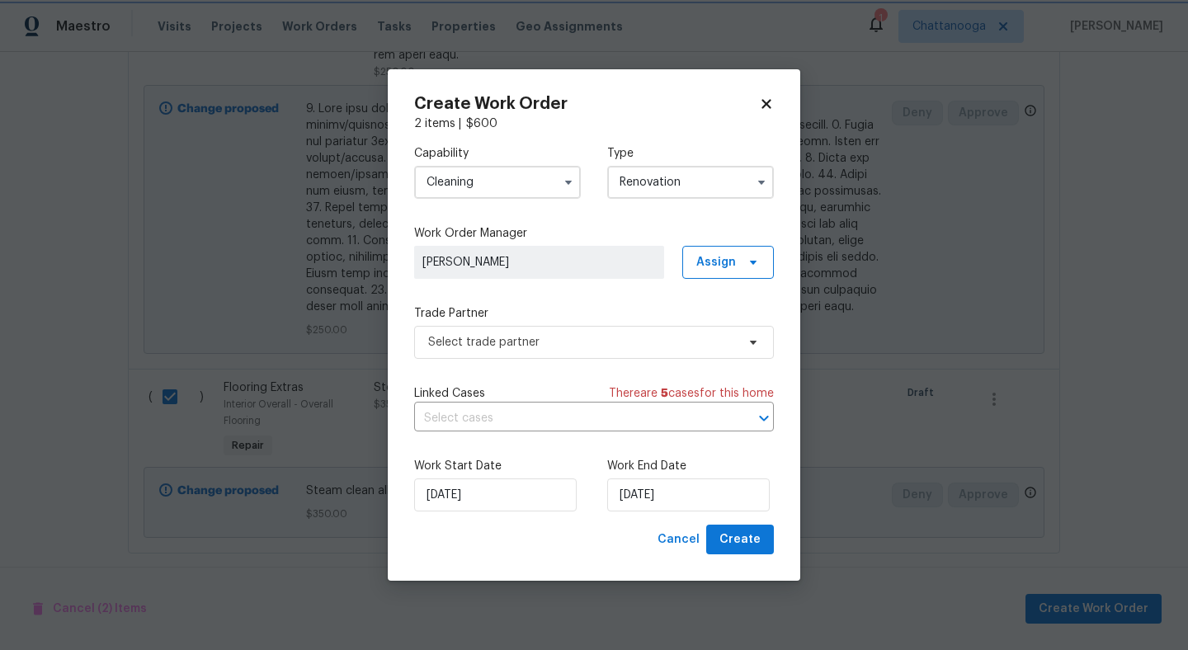
scroll to position [0, 0]
click at [691, 340] on span "Select trade partner" at bounding box center [582, 342] width 308 height 17
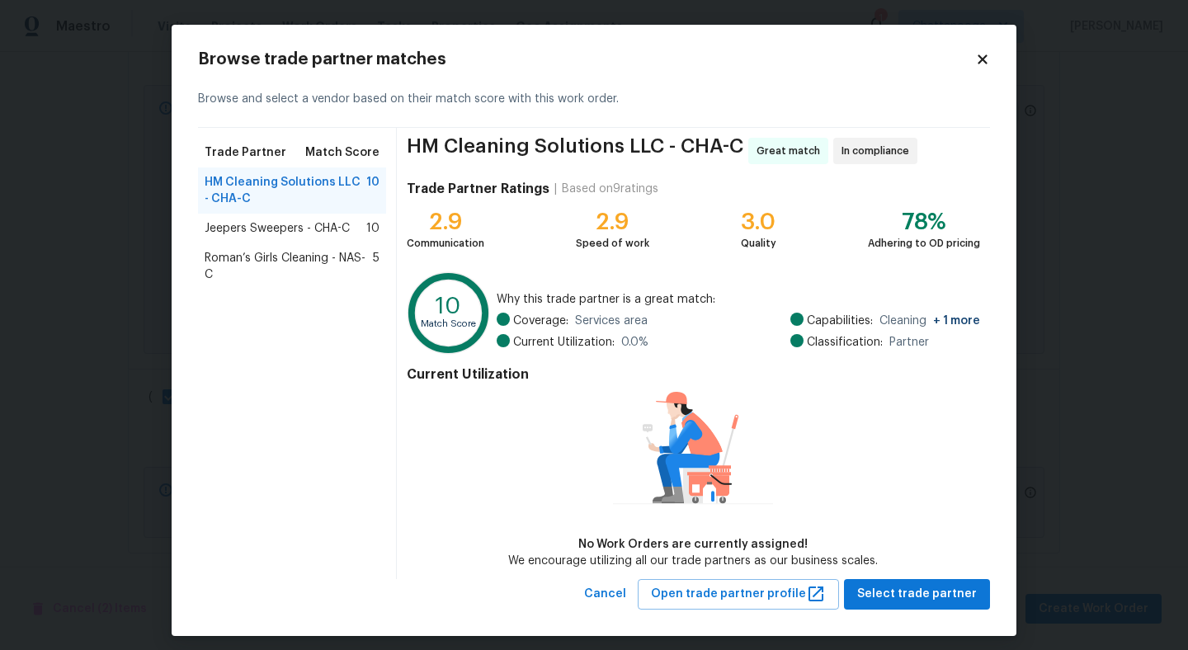
click at [288, 232] on span "Jeepers Sweepers - CHA-C" at bounding box center [277, 228] width 145 height 17
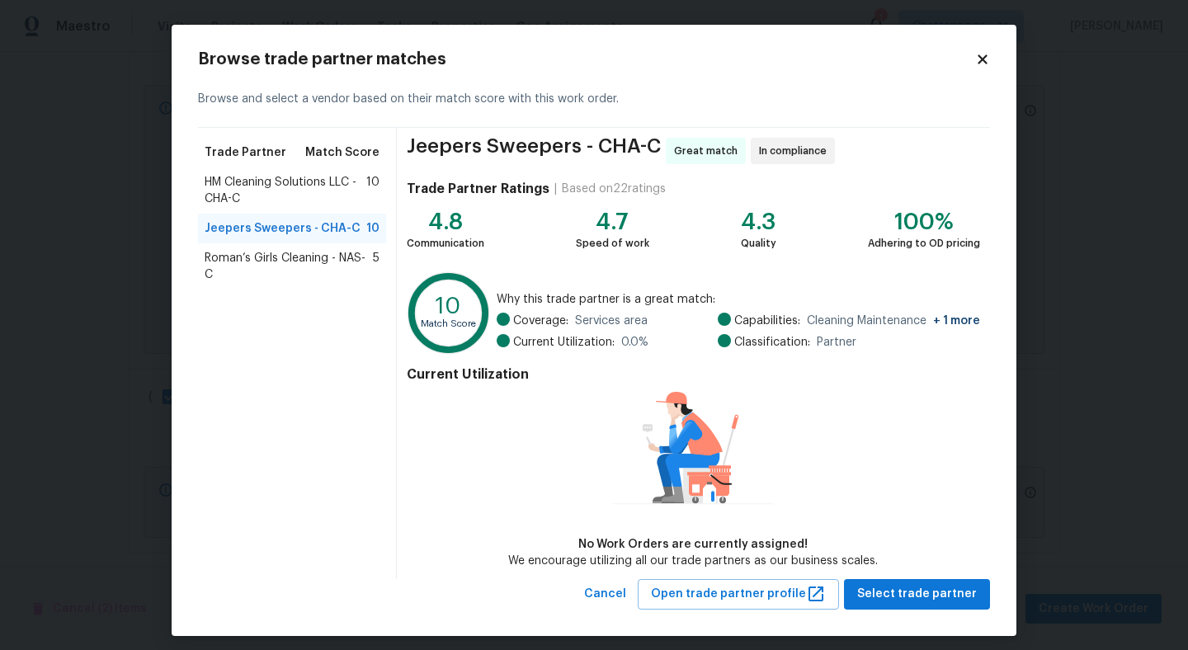
scroll to position [9, 0]
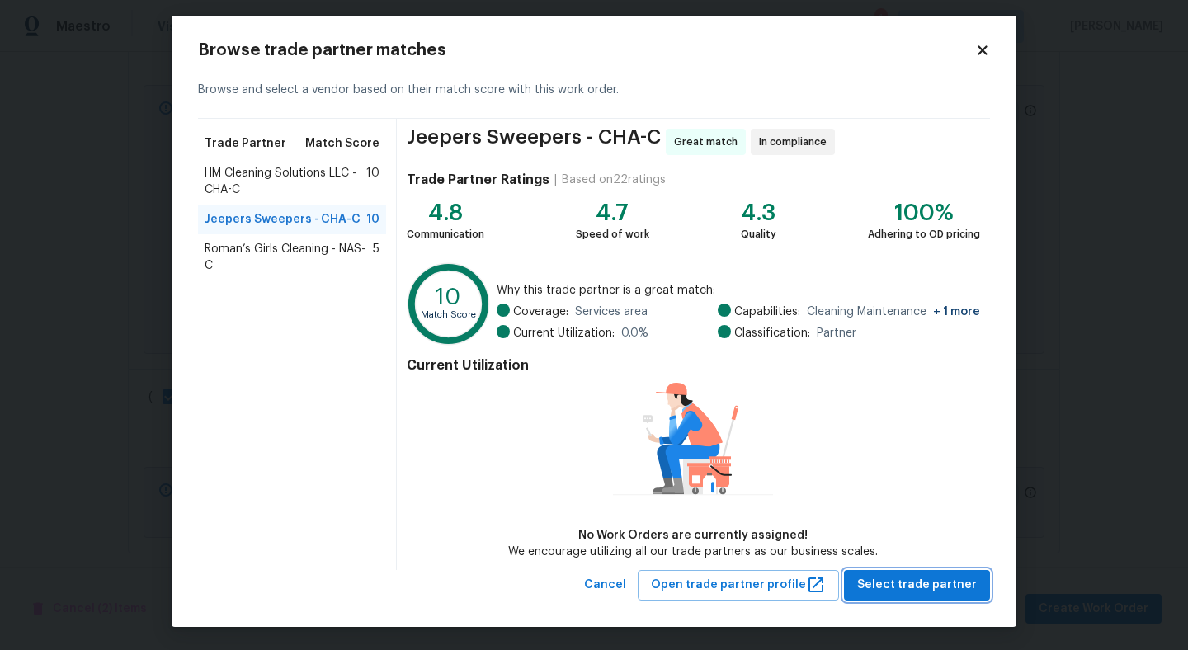
click at [945, 586] on span "Select trade partner" at bounding box center [917, 585] width 120 height 21
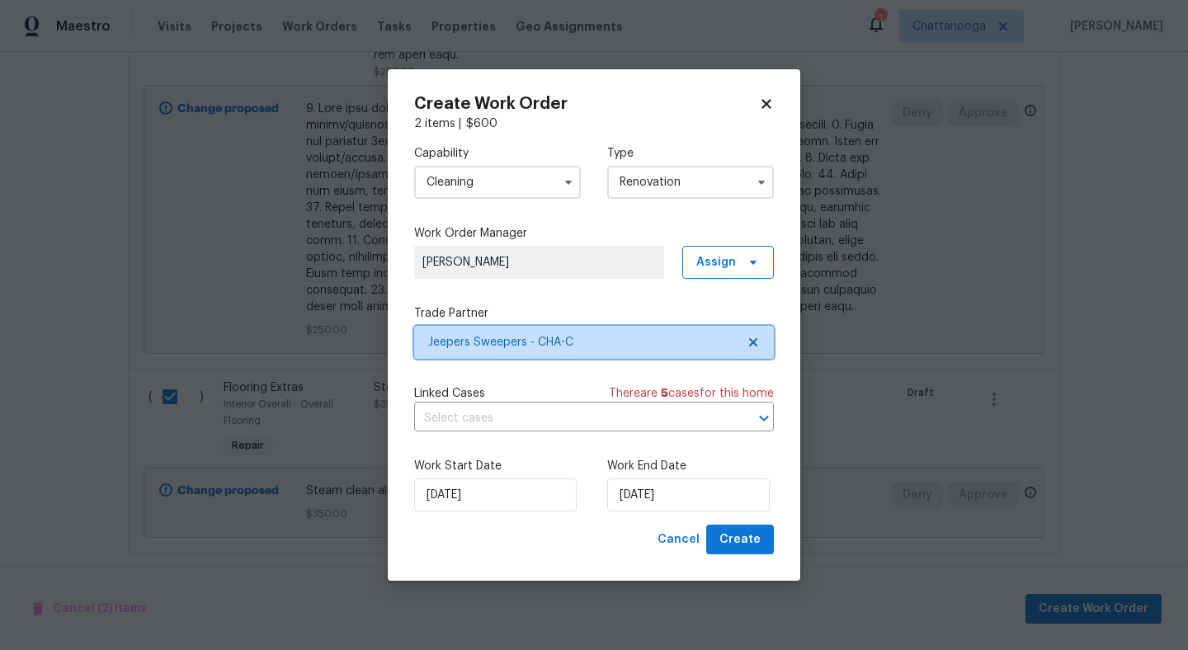
scroll to position [0, 0]
click at [755, 545] on span "Create" at bounding box center [740, 540] width 41 height 21
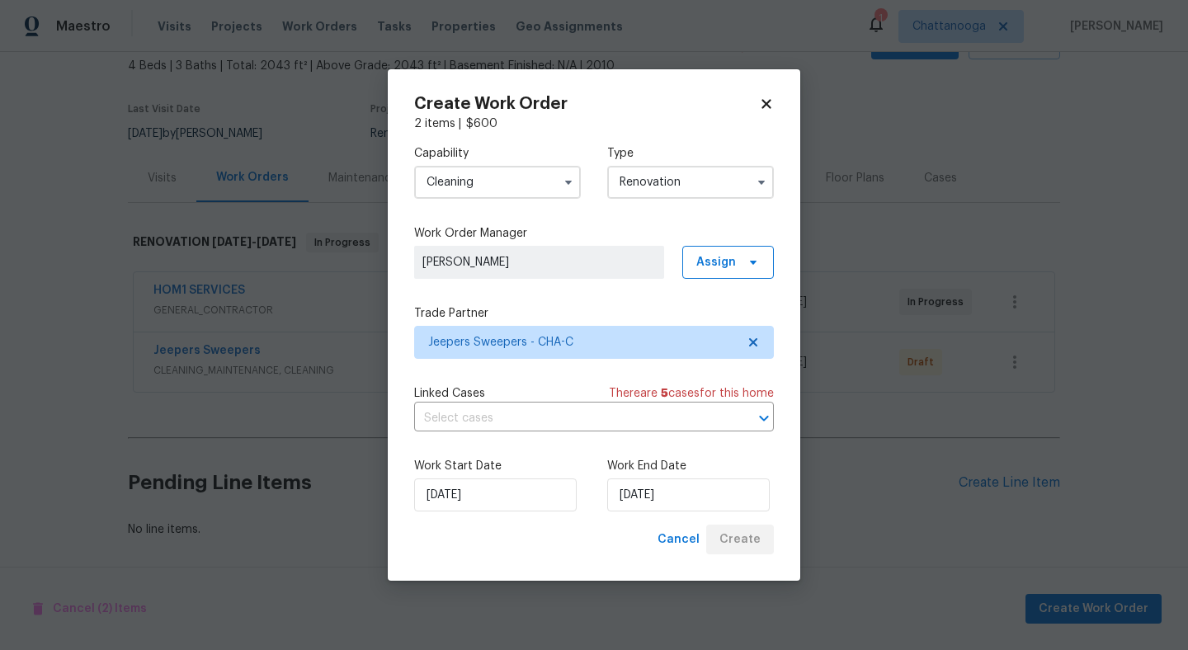
scroll to position [97, 0]
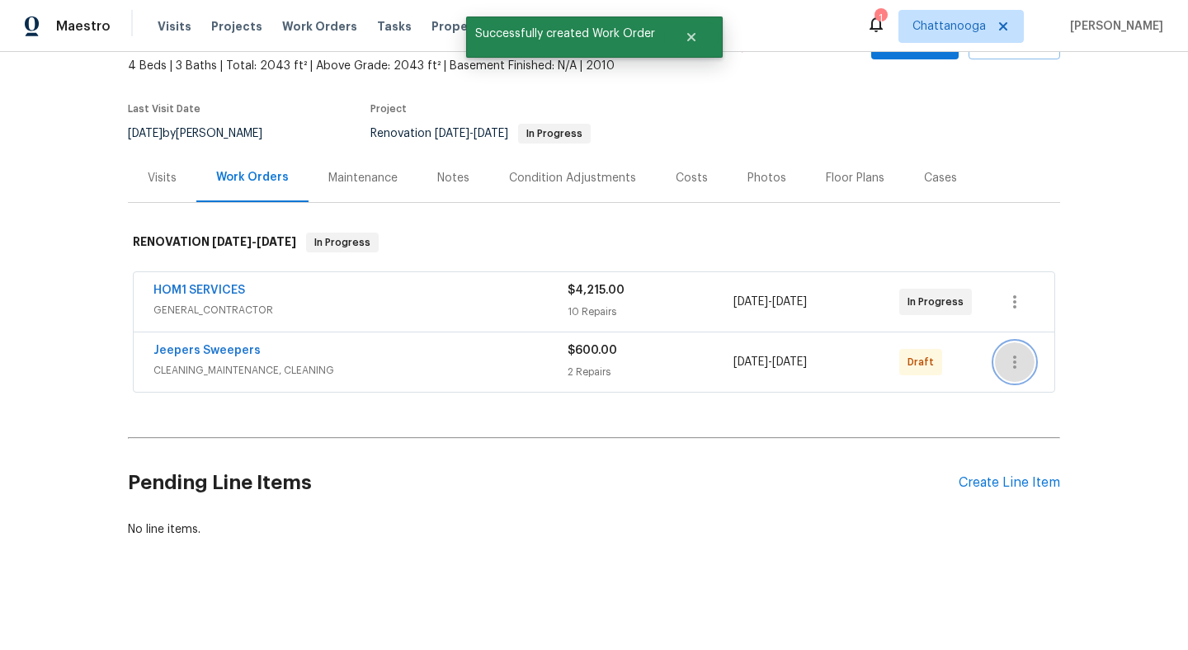
click at [1017, 378] on button "button" at bounding box center [1015, 362] width 40 height 40
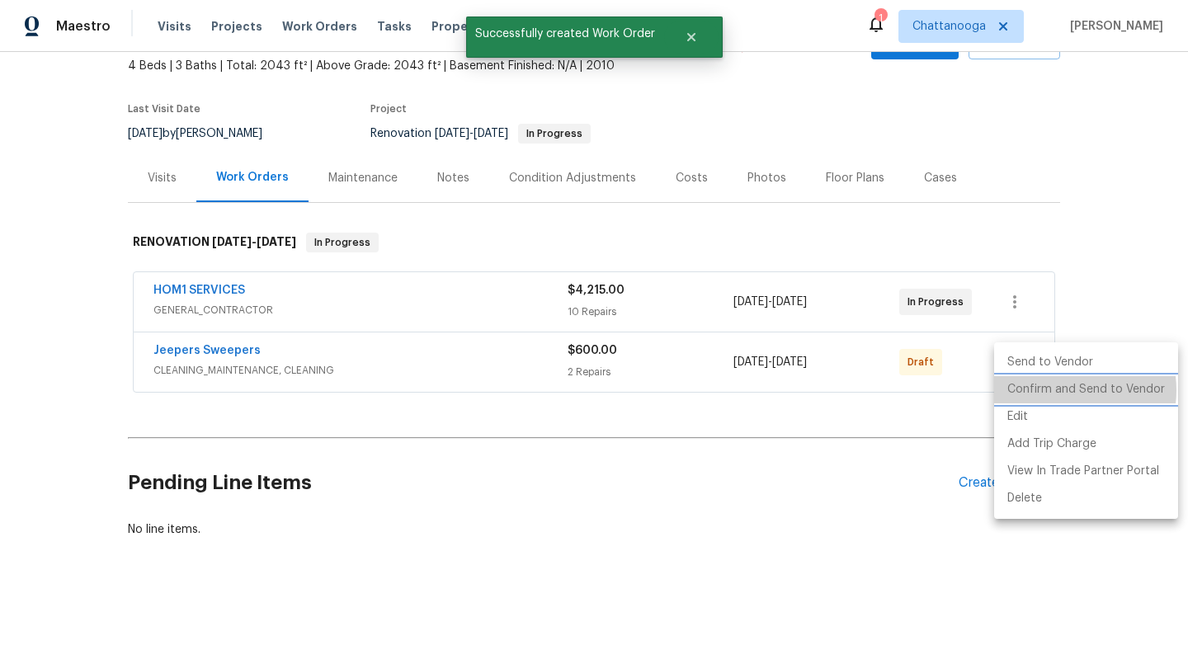
click at [1061, 390] on li "Confirm and Send to Vendor" at bounding box center [1086, 389] width 184 height 27
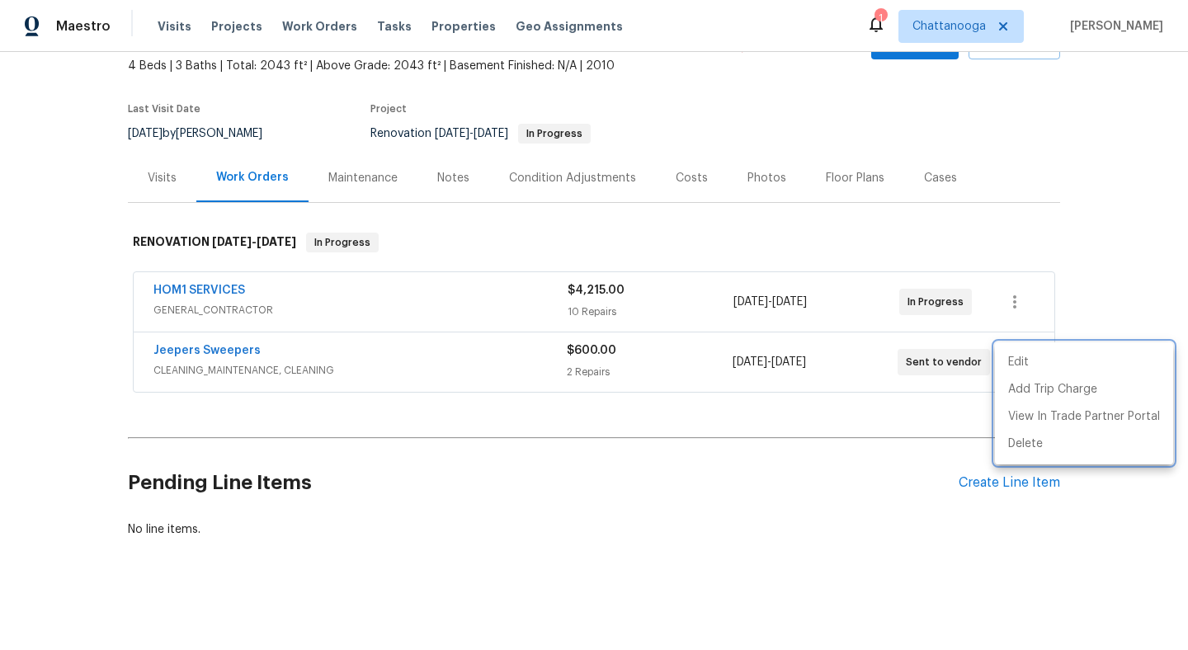
click at [682, 308] on div at bounding box center [594, 325] width 1188 height 650
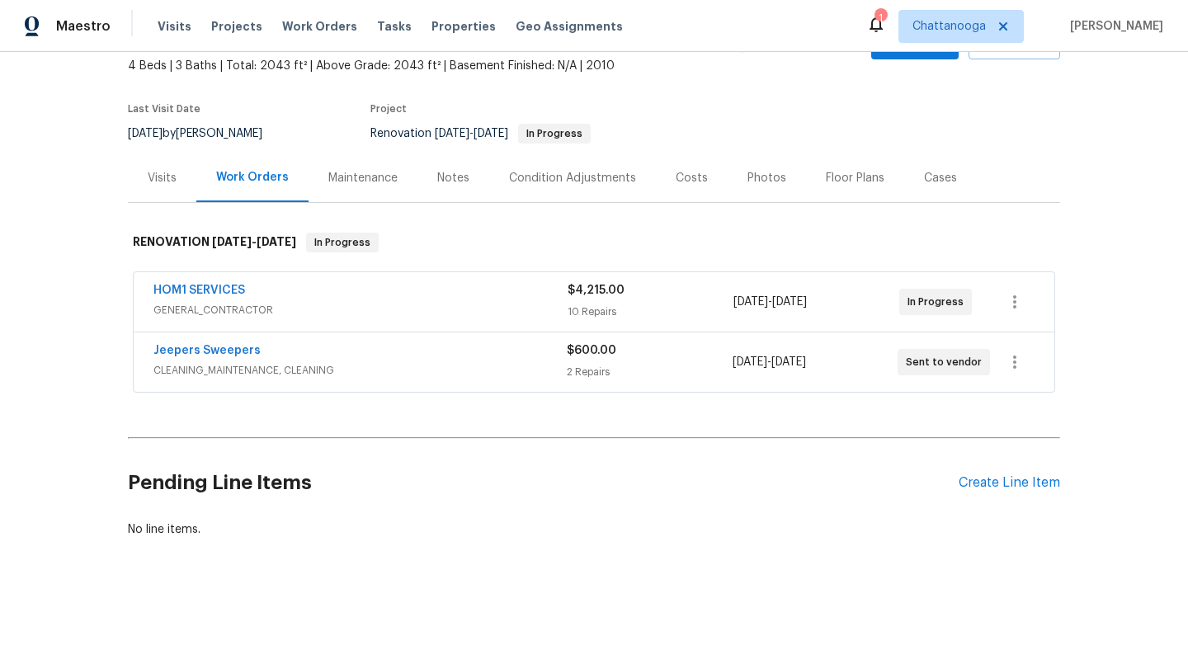
click at [598, 293] on span "$4,215.00" at bounding box center [596, 291] width 57 height 12
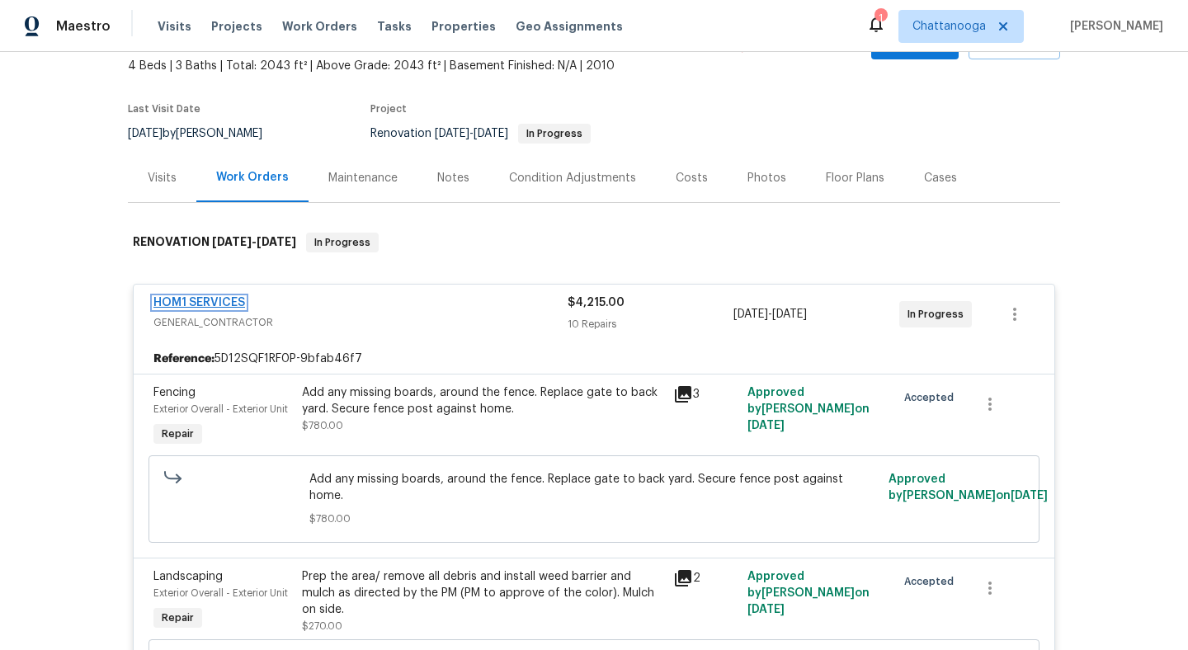
click at [229, 301] on link "HOM1 SERVICES" at bounding box center [199, 303] width 92 height 12
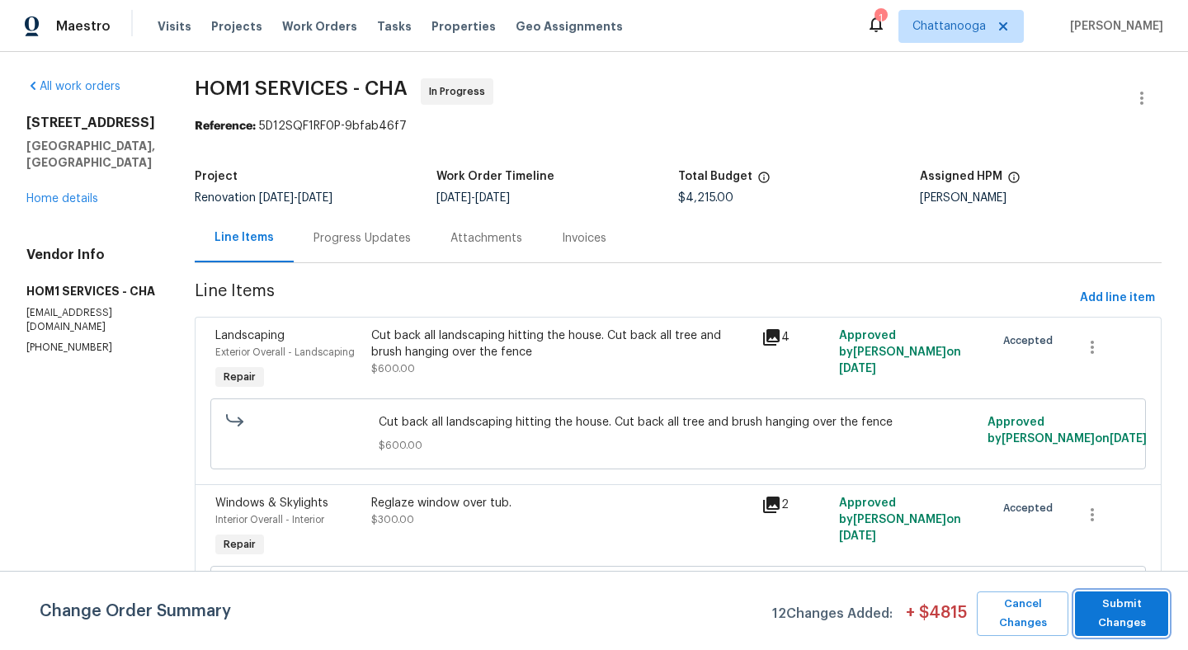
click at [1140, 602] on span "Submit Changes" at bounding box center [1121, 614] width 77 height 38
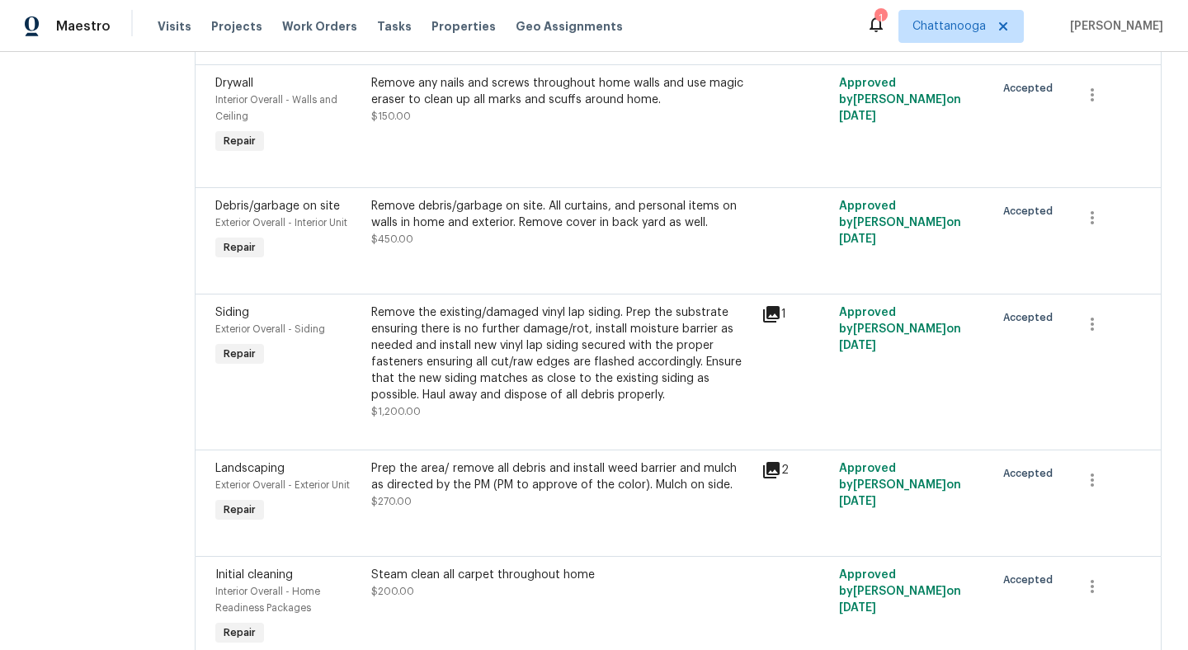
scroll to position [1163, 0]
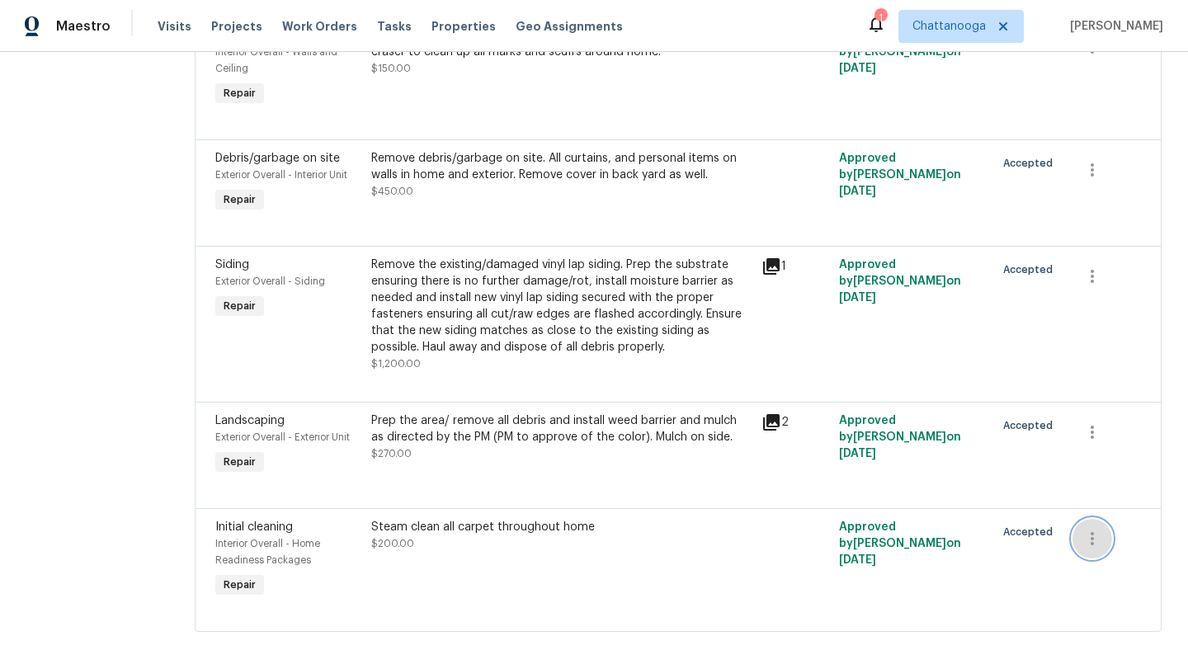
click at [1073, 519] on button "button" at bounding box center [1093, 539] width 40 height 40
click at [1111, 515] on li "Cancel" at bounding box center [1103, 510] width 64 height 27
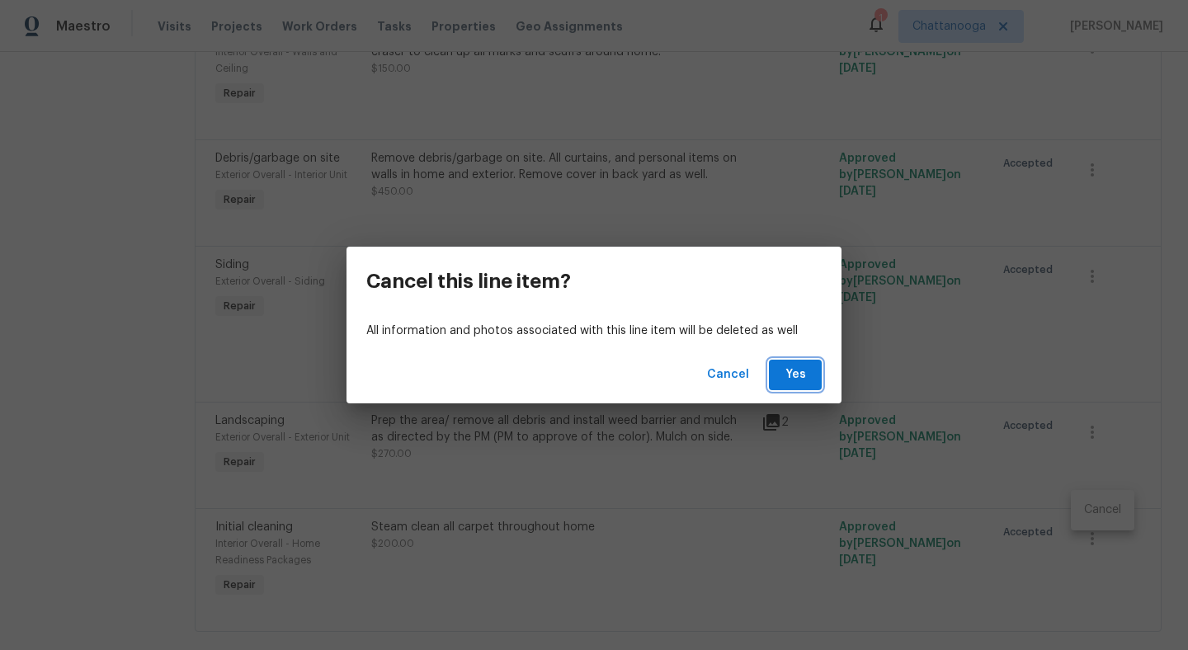
click at [772, 370] on button "Yes" at bounding box center [795, 375] width 53 height 31
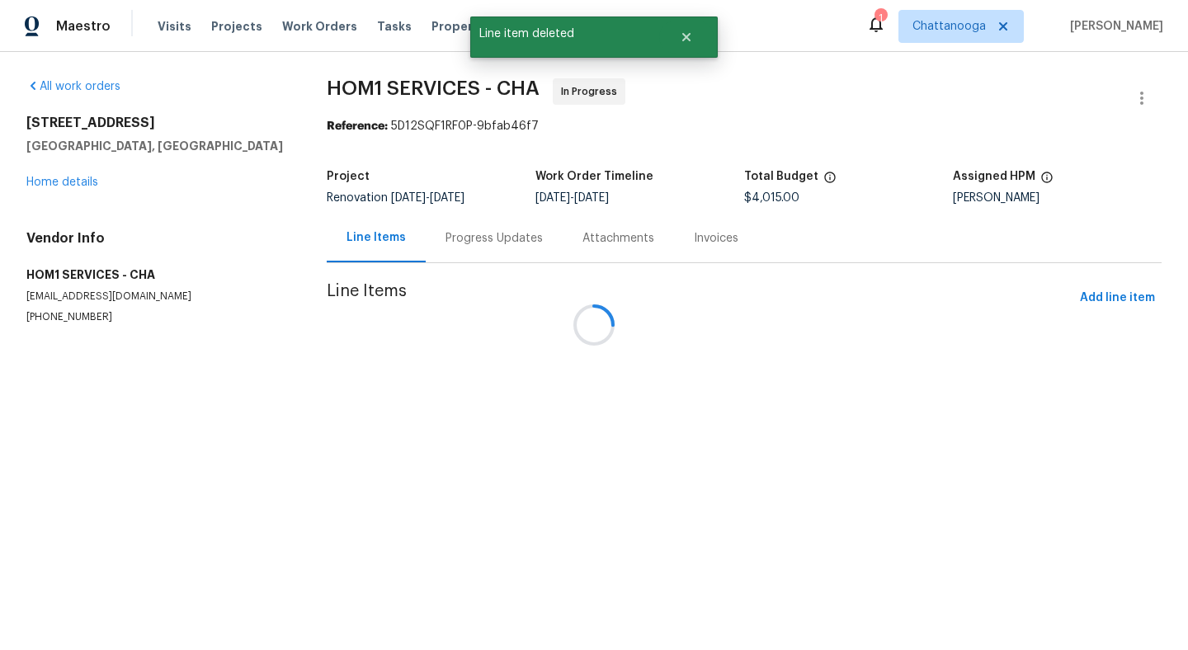
scroll to position [0, 0]
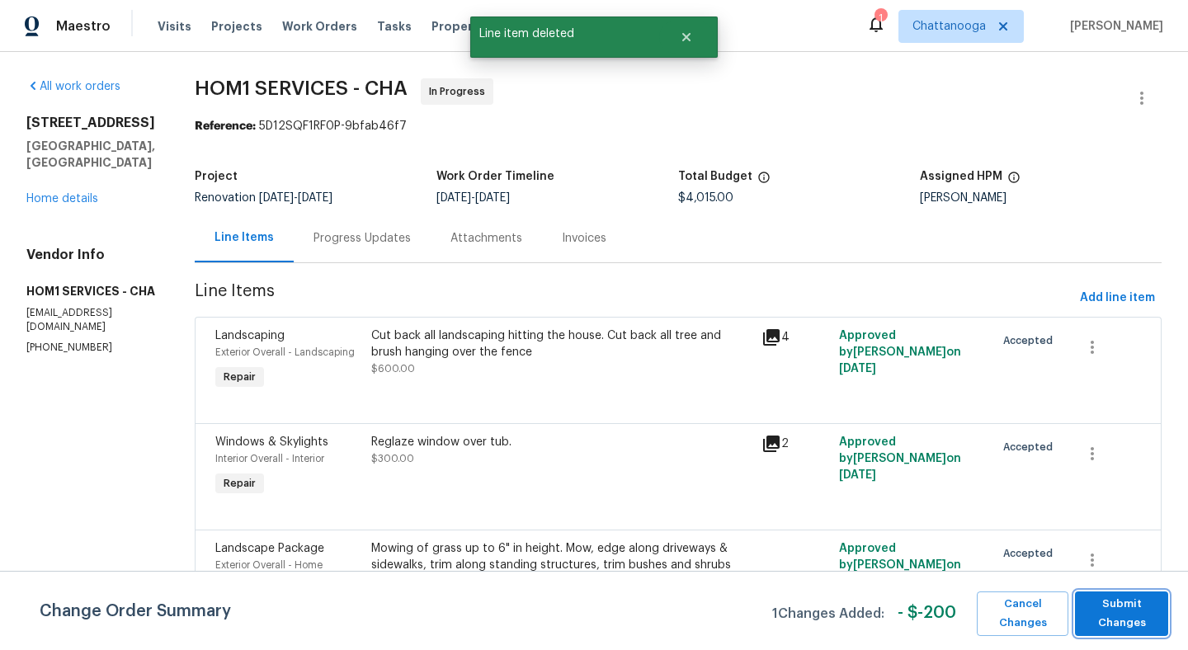
click at [1102, 595] on span "Submit Changes" at bounding box center [1121, 614] width 77 height 38
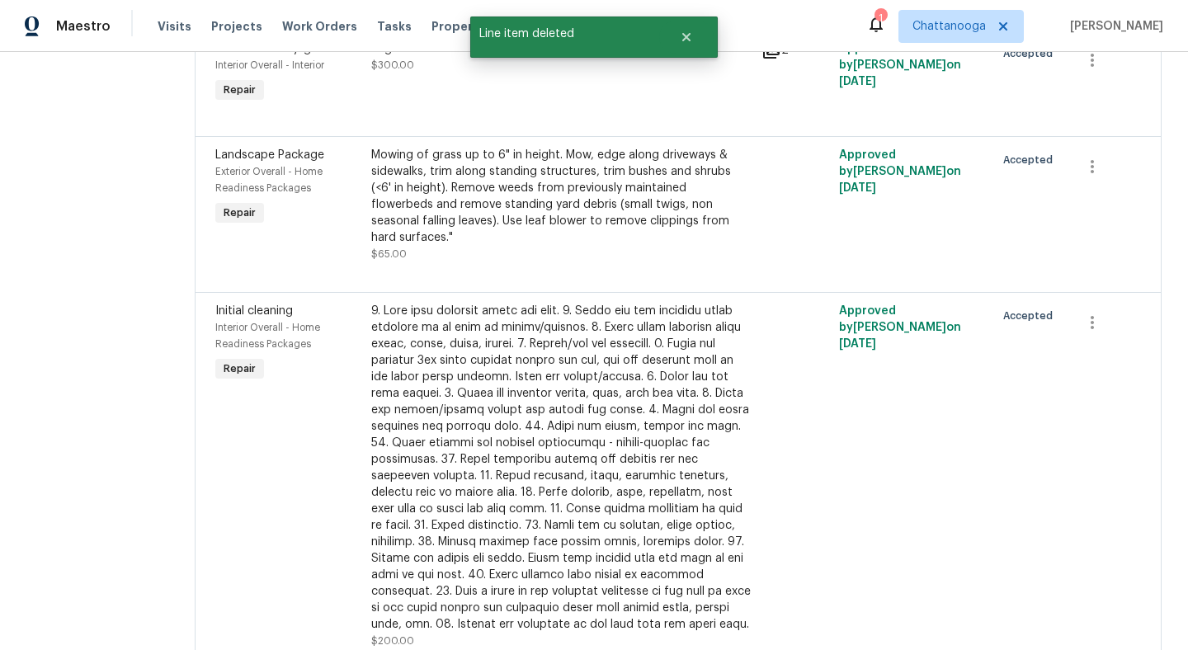
scroll to position [513, 0]
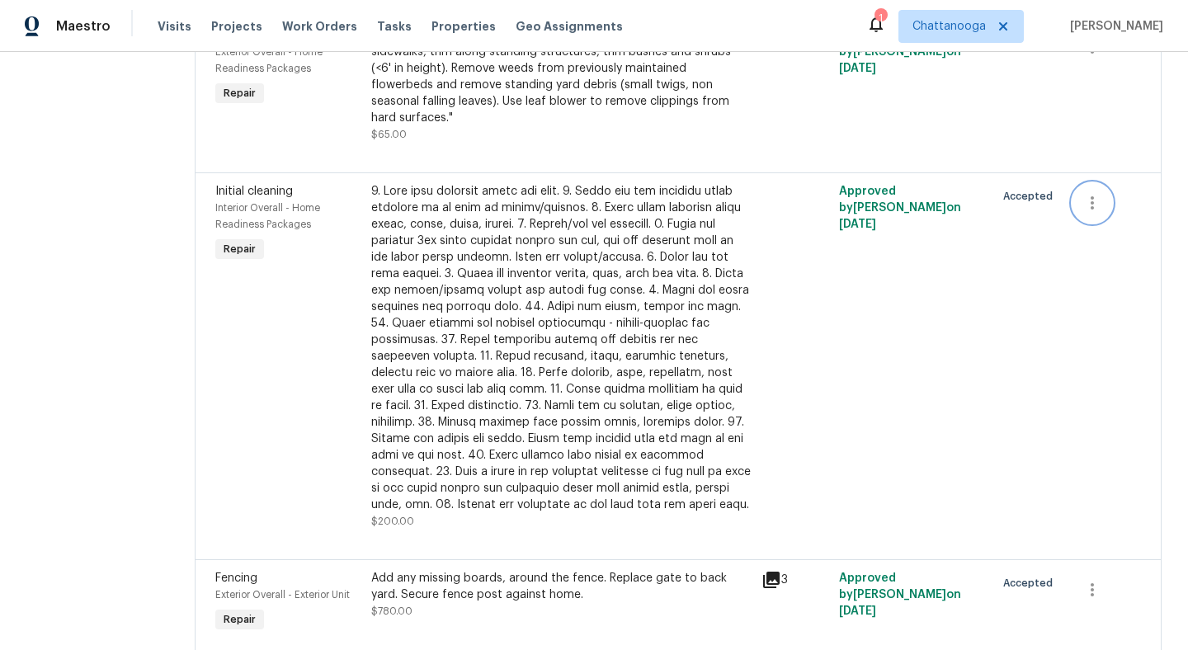
click at [1092, 194] on icon "button" at bounding box center [1093, 203] width 20 height 20
click at [1103, 195] on li "Cancel" at bounding box center [1103, 187] width 64 height 27
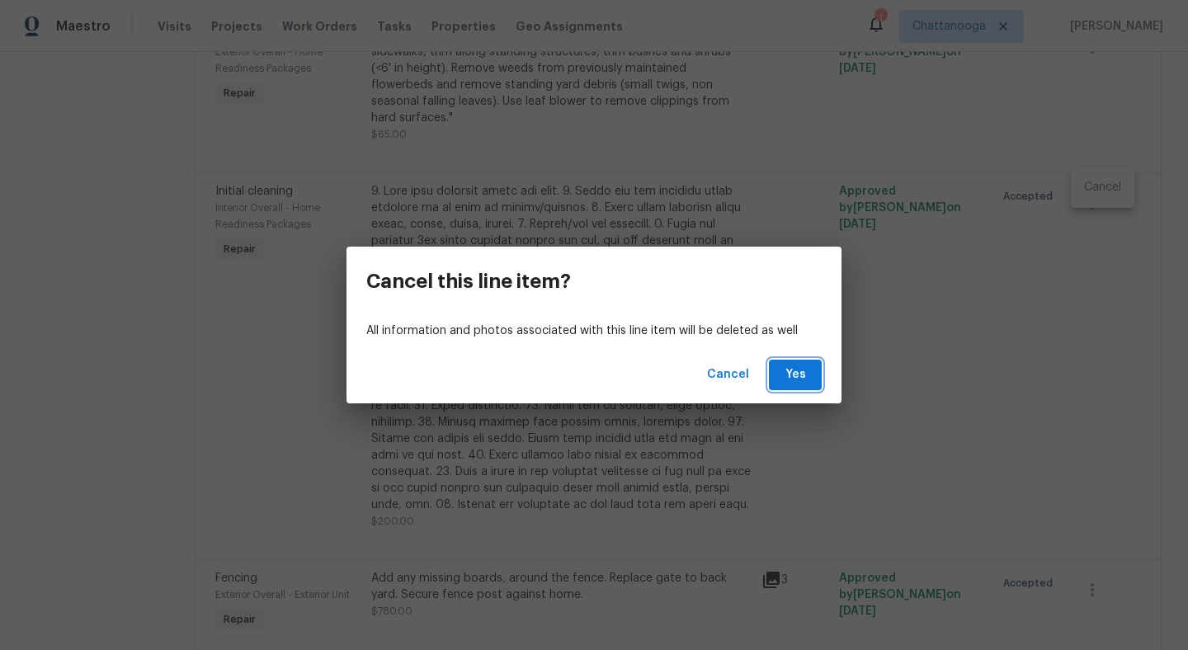
click at [804, 381] on span "Yes" at bounding box center [795, 375] width 26 height 21
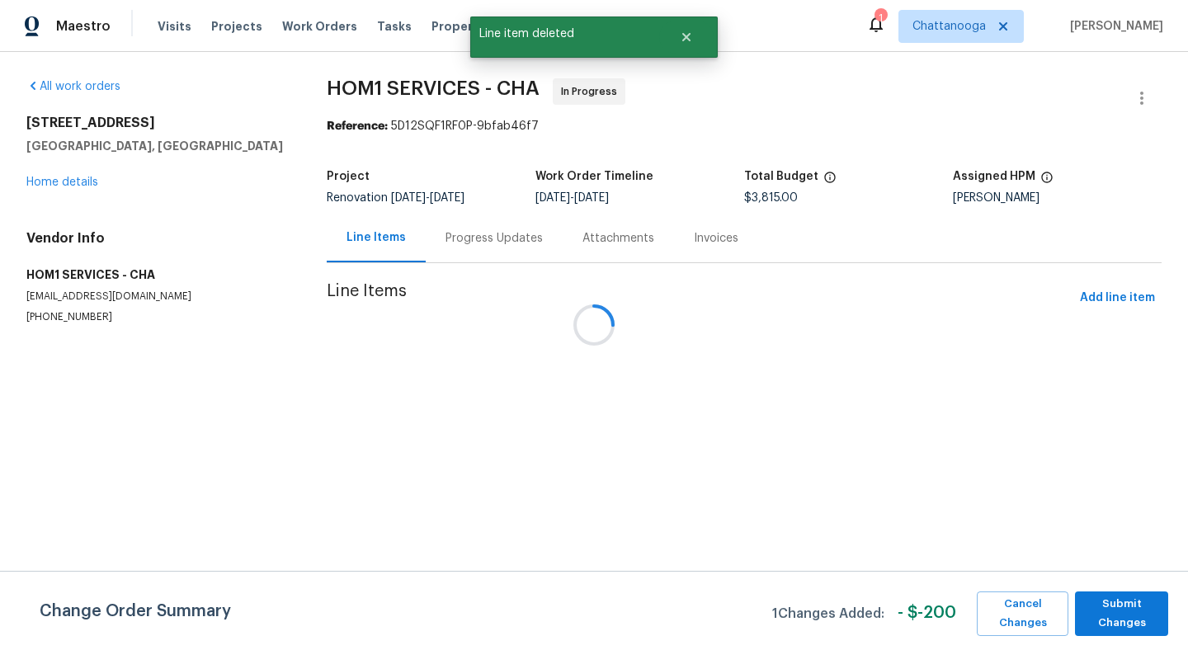
scroll to position [0, 0]
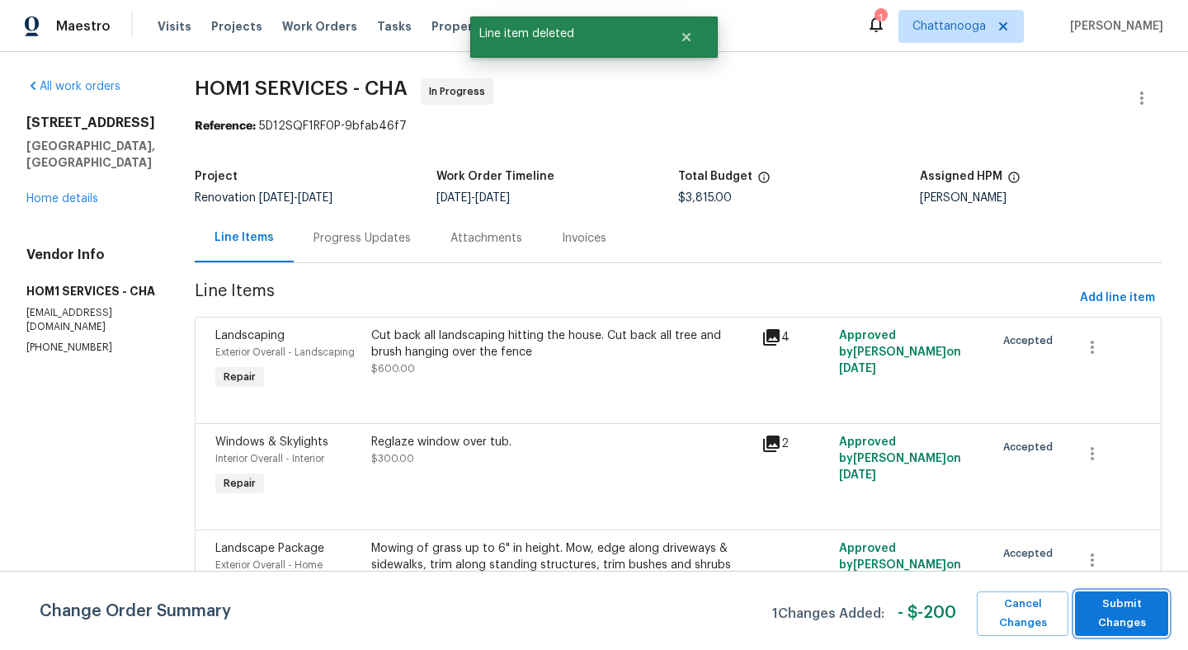
click at [1117, 611] on span "Submit Changes" at bounding box center [1121, 614] width 77 height 38
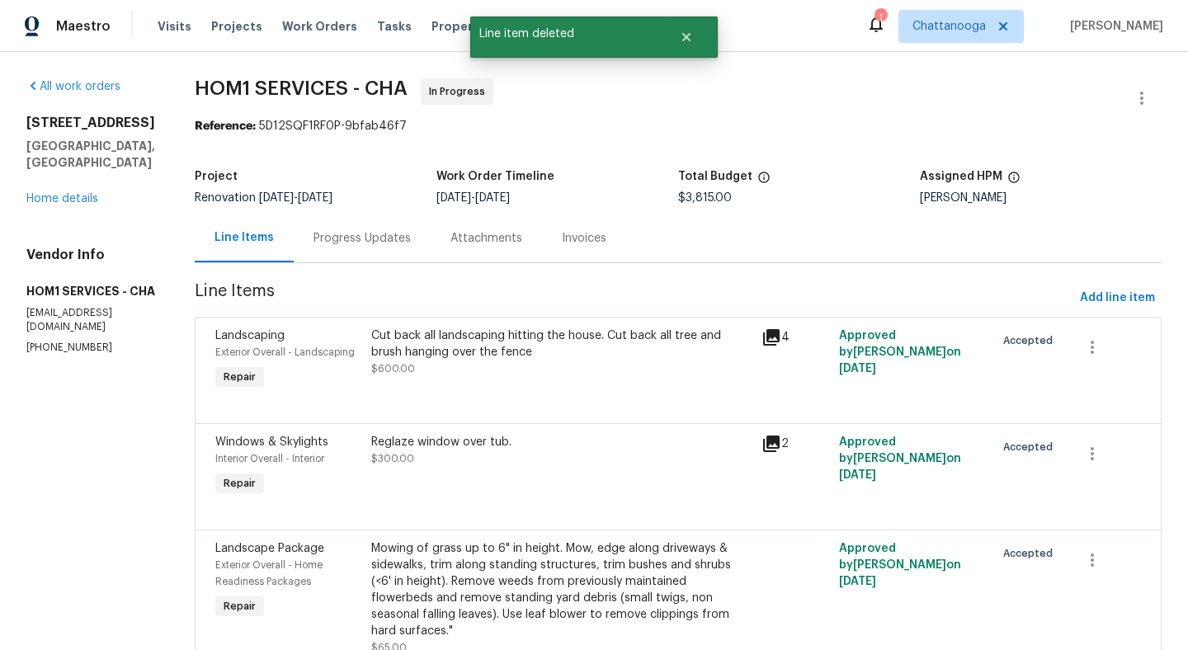
click at [64, 207] on div "8507 Maple Valley Dr Chattanooga, TN 37421 Home details" at bounding box center [90, 161] width 129 height 92
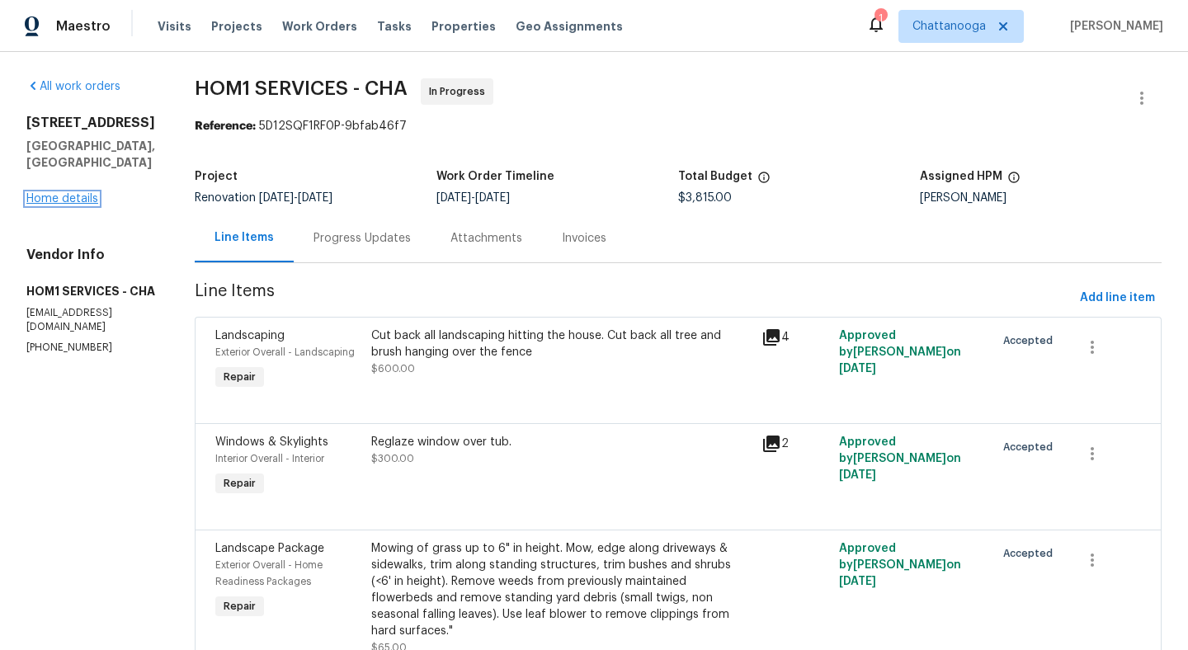
click at [71, 205] on link "Home details" at bounding box center [62, 199] width 72 height 12
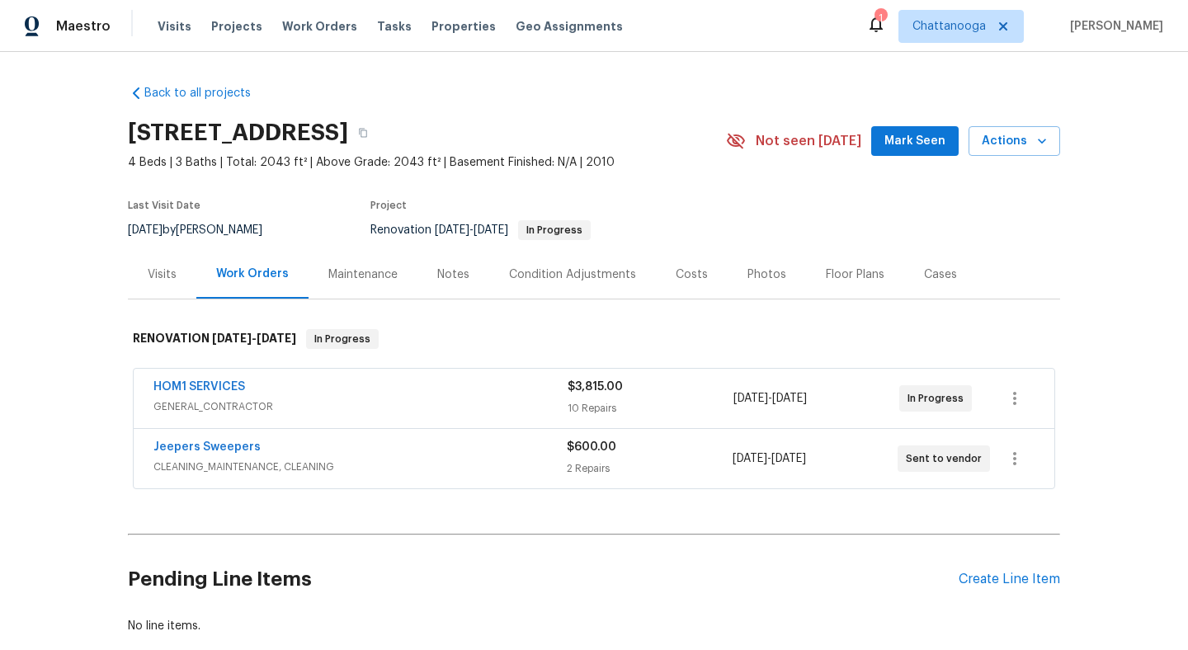
click at [764, 278] on div "Photos" at bounding box center [767, 275] width 39 height 17
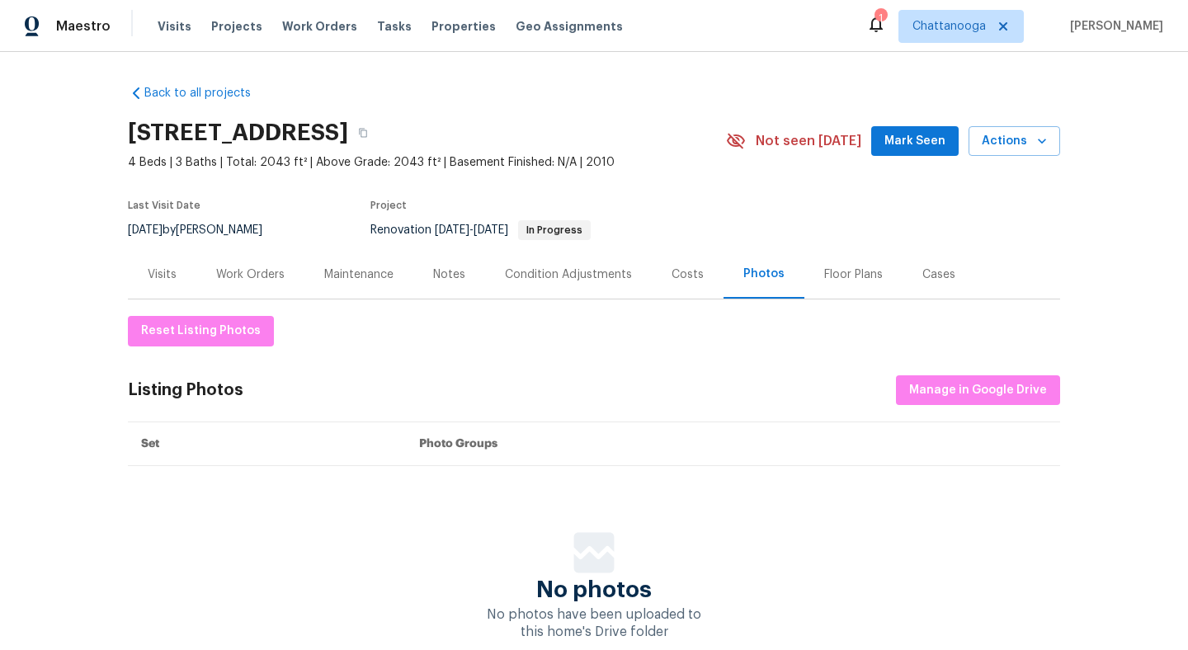
click at [680, 277] on div "Costs" at bounding box center [688, 275] width 32 height 17
